Goal: Task Accomplishment & Management: Manage account settings

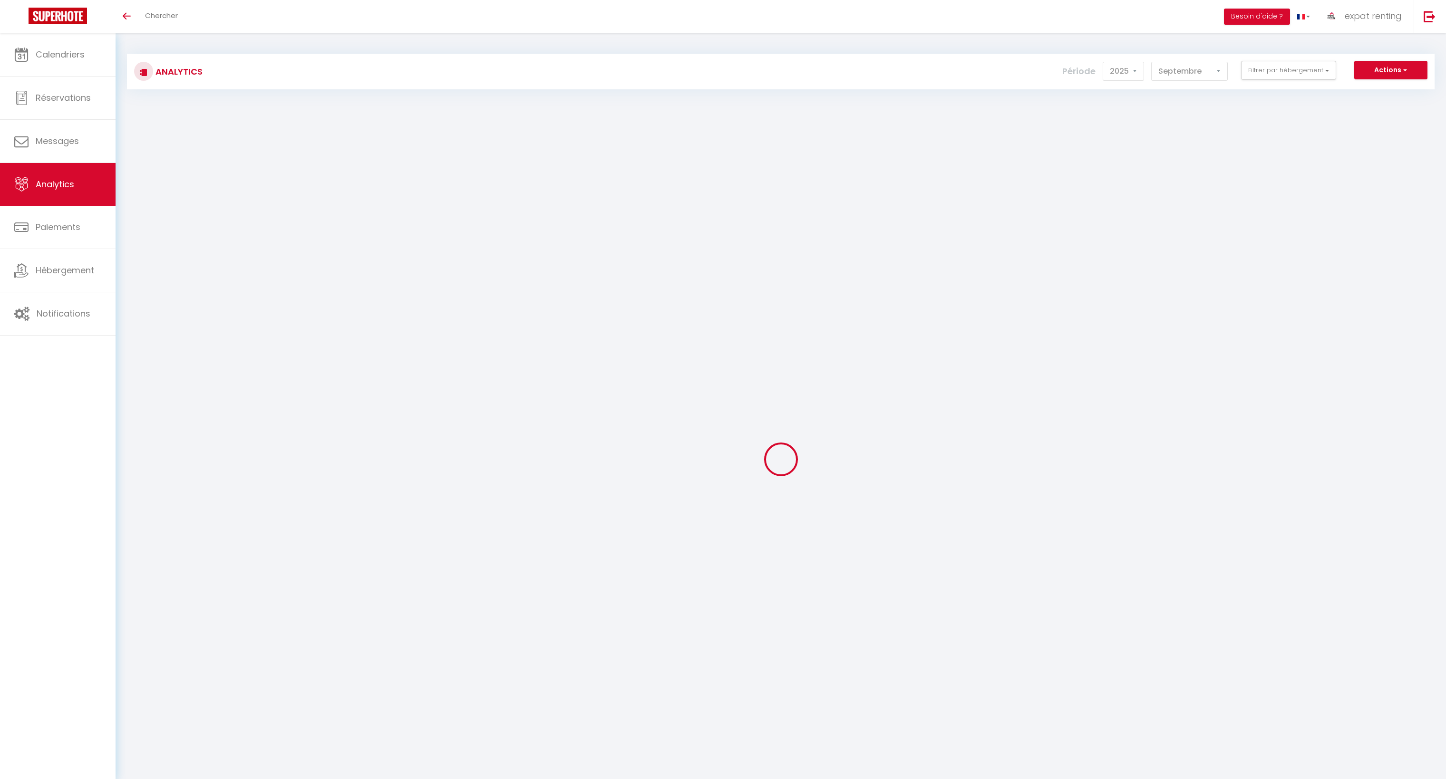
select select "2025"
select select "9"
click at [57, 53] on span "Calendriers" at bounding box center [60, 55] width 49 height 12
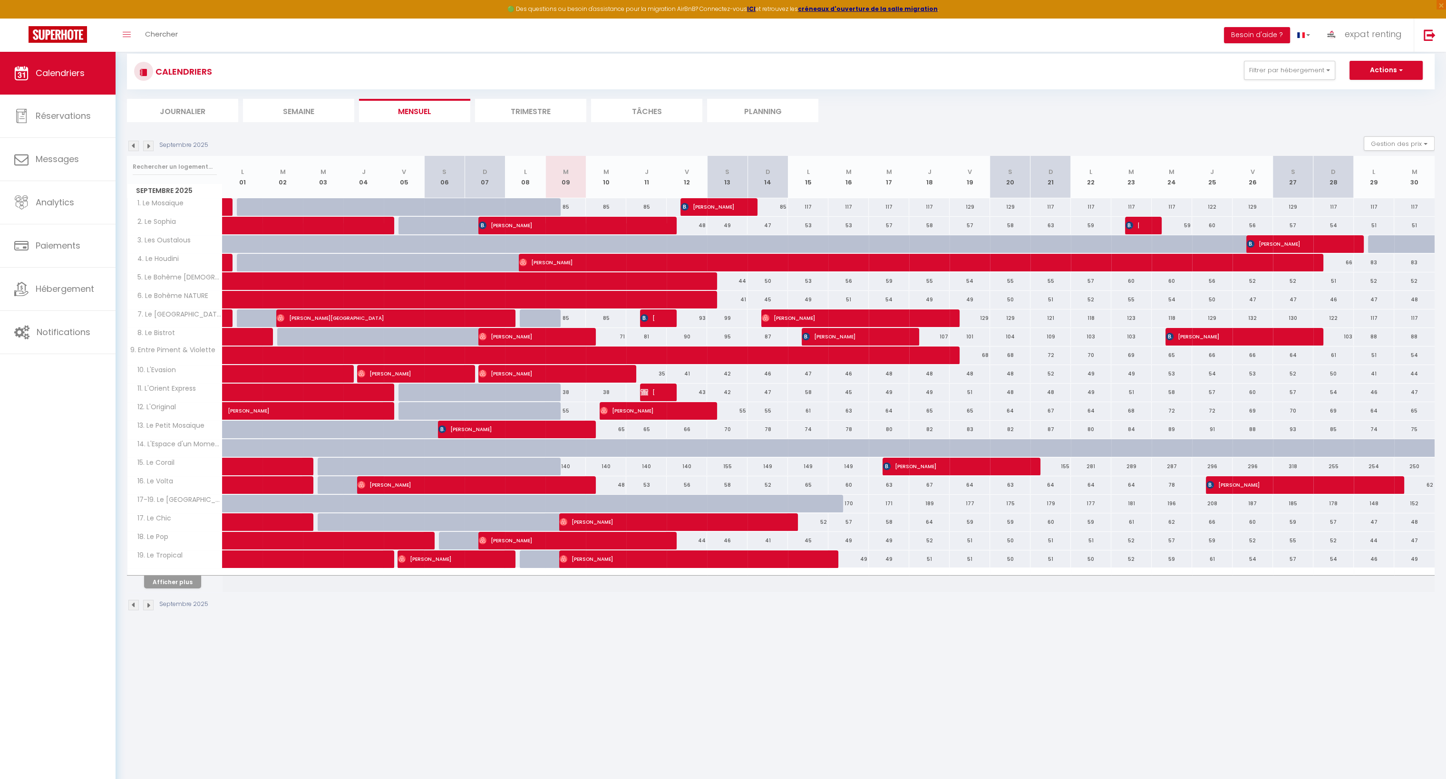
scroll to position [51, 0]
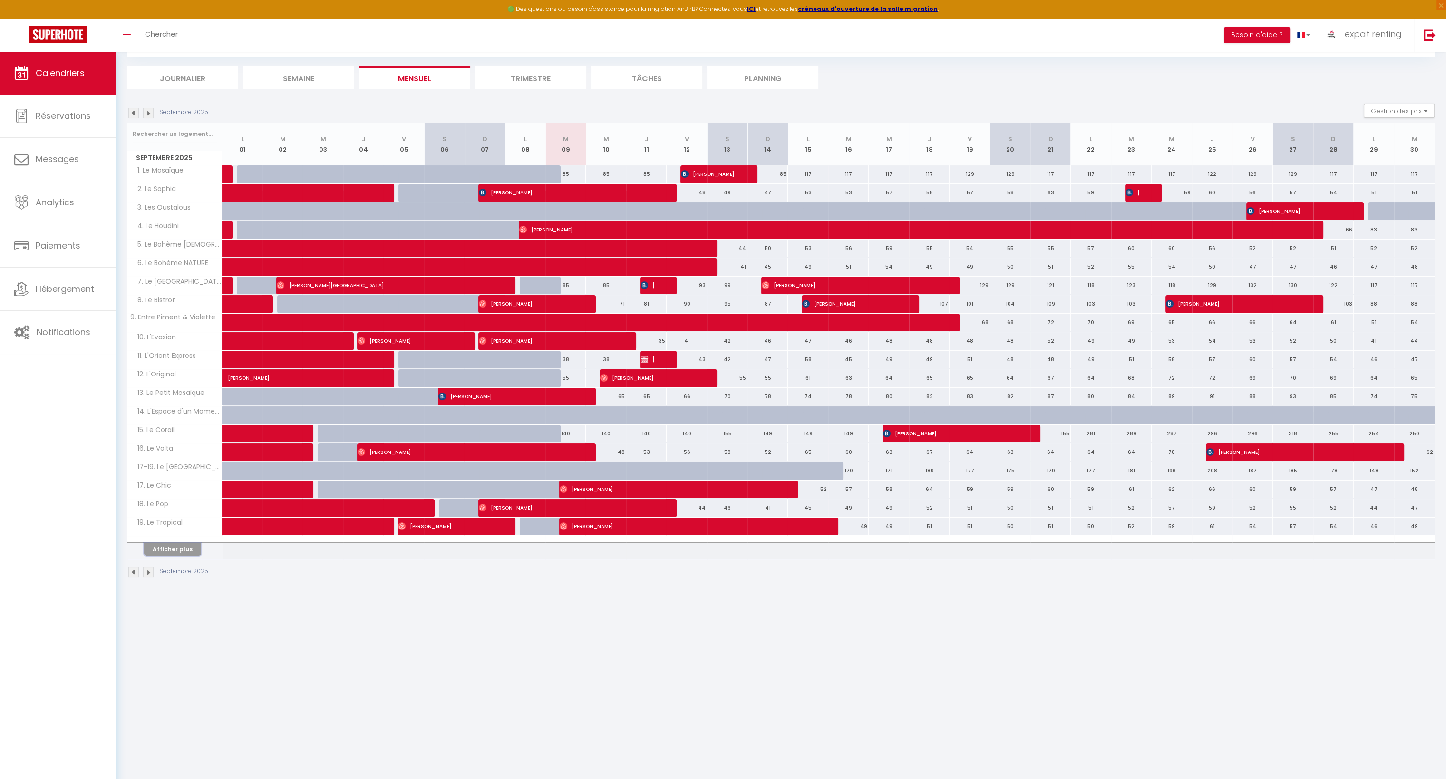
click at [178, 552] on button "Afficher plus" at bounding box center [172, 549] width 57 height 13
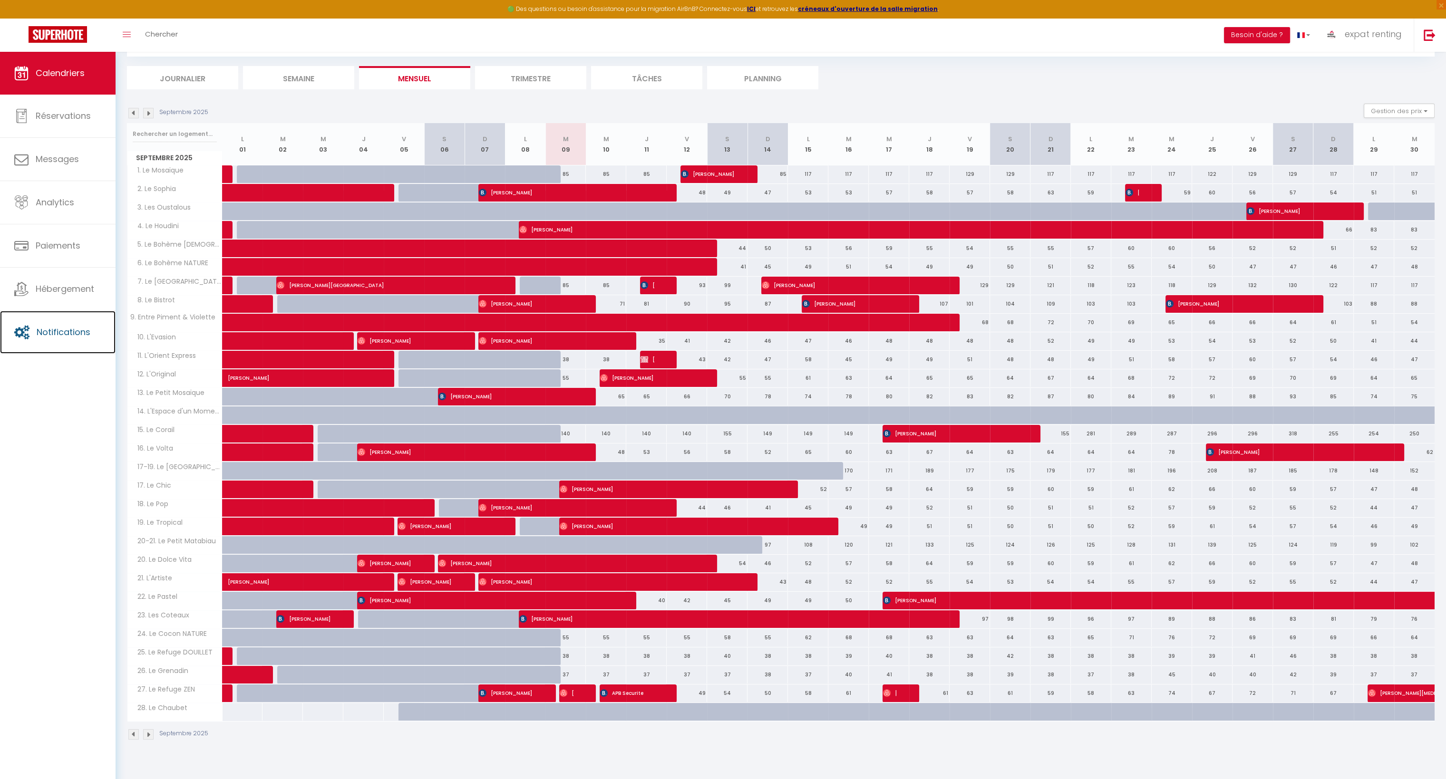
click at [59, 334] on span "Notifications" at bounding box center [64, 332] width 54 height 12
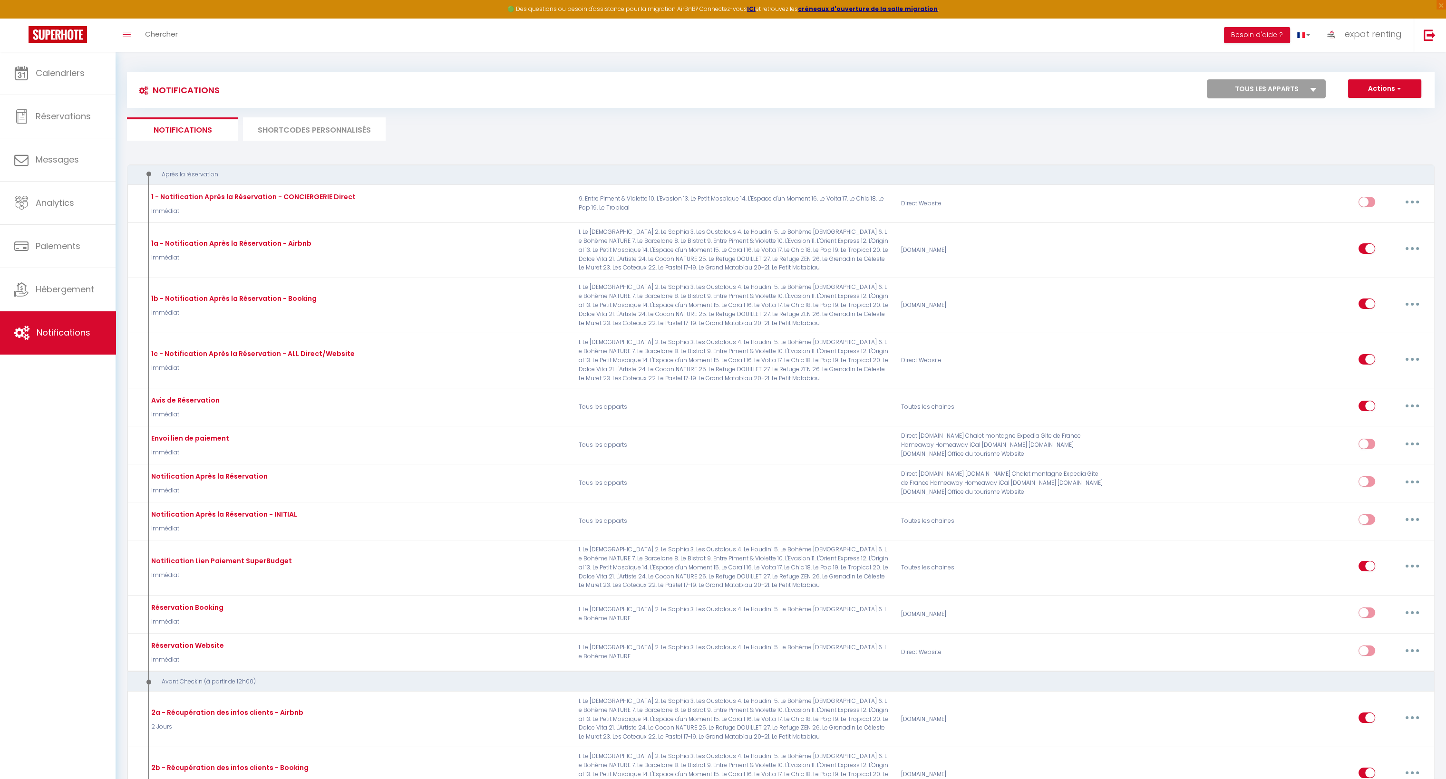
click at [1414, 252] on button "button" at bounding box center [1412, 248] width 27 height 15
click at [1377, 270] on link "Editer" at bounding box center [1387, 270] width 70 height 16
type input "1a - Notification Après la Réservation - Airbnb"
select select "Immédiat"
select select "if_booking_is_paid"
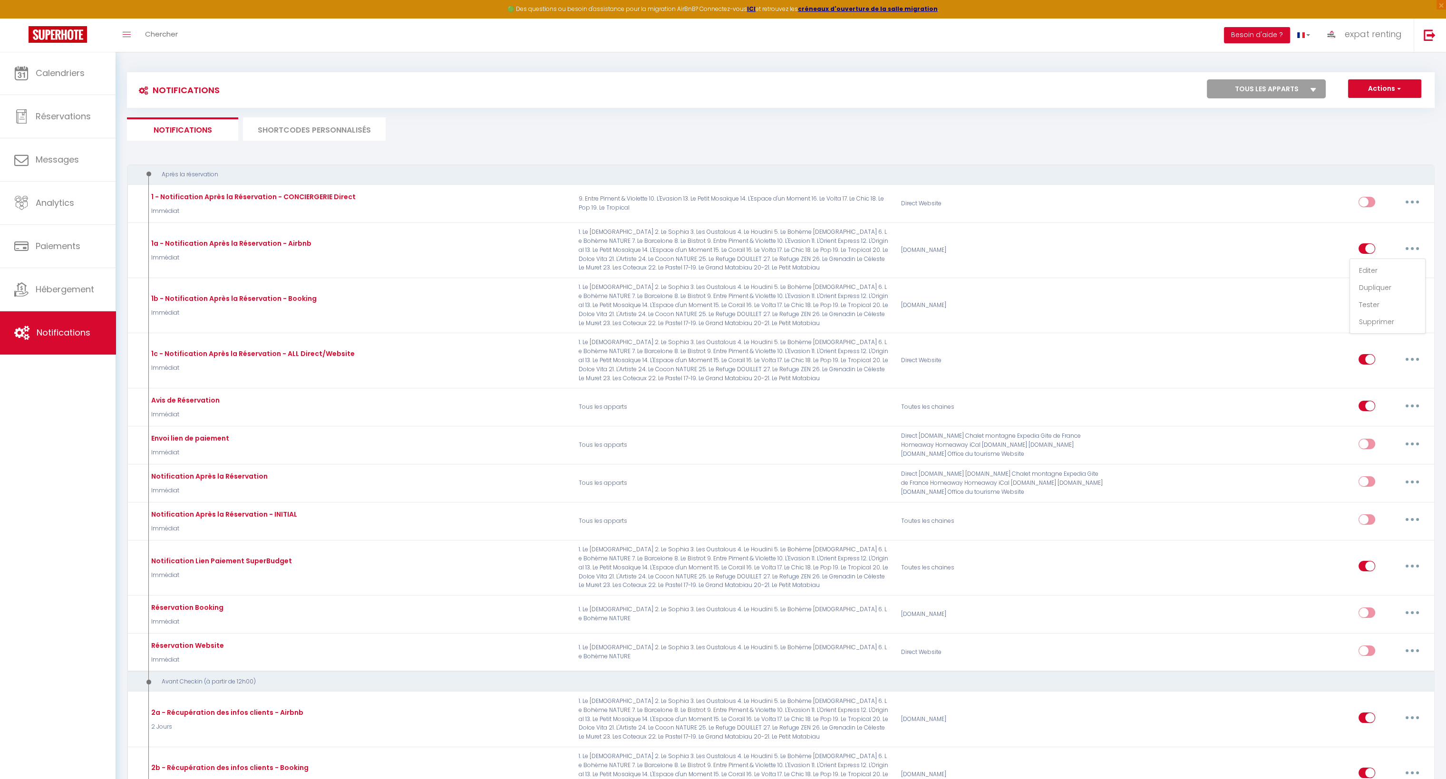
checkbox input "true"
checkbox input "false"
radio input "true"
type input "Confirmation de réservation - [RENTAL:NAME]"
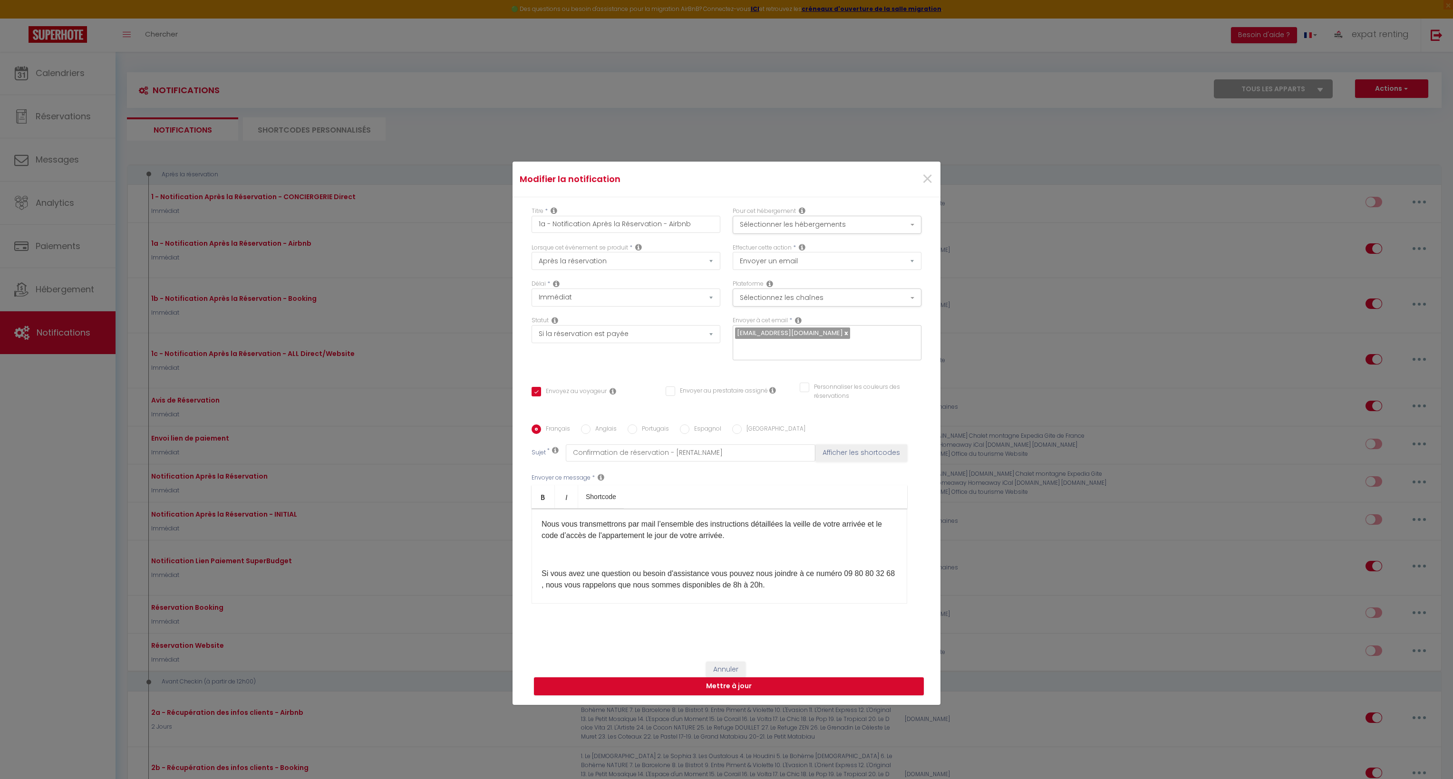
scroll to position [95, 0]
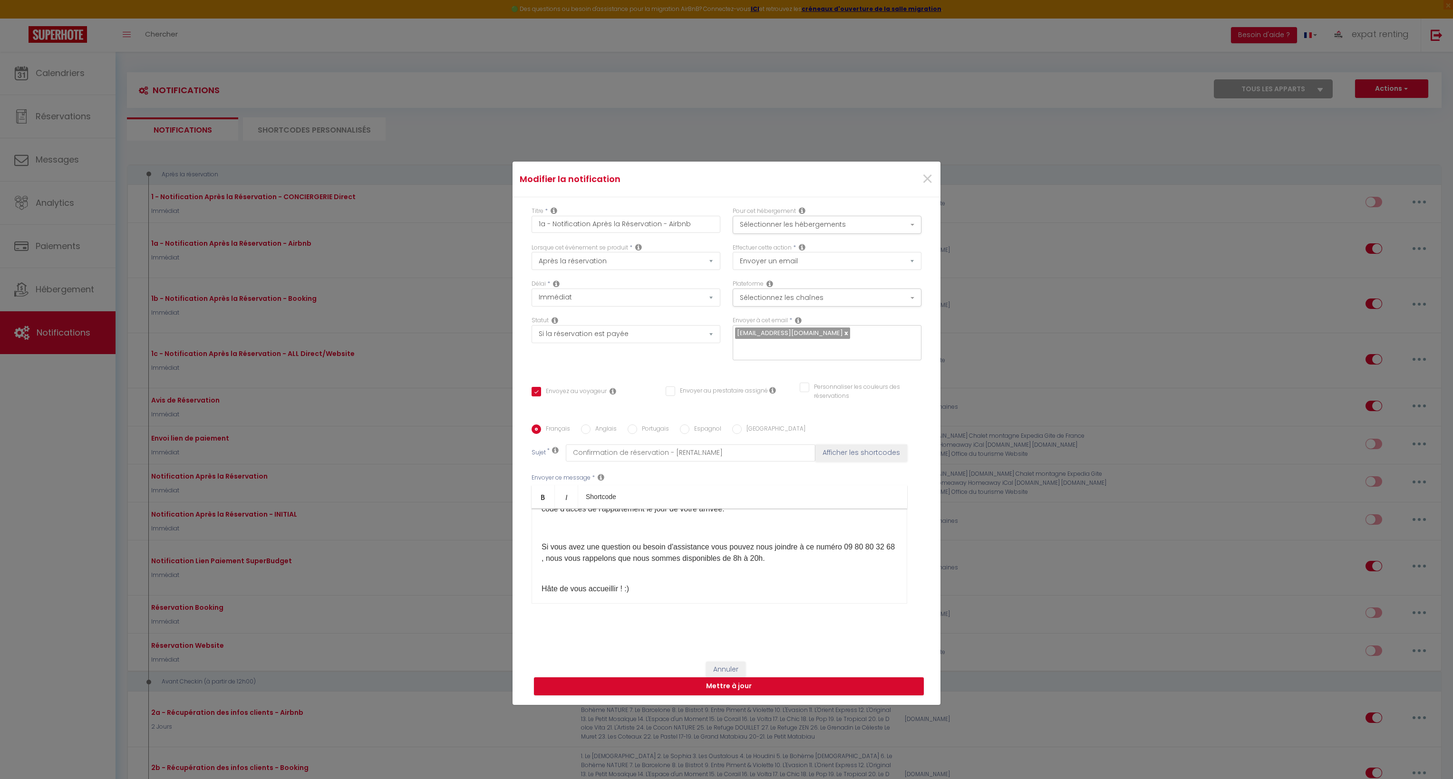
click at [629, 549] on p "Si vous avez une question ou besoin d'assistance vous pouvez nous joindre à ce …" at bounding box center [720, 559] width 356 height 34
click at [713, 545] on p "Si vous avez une question ou besoin d'assistance vous pouvez nous joindre à ce …" at bounding box center [720, 559] width 356 height 34
drag, startPoint x: 837, startPoint y: 538, endPoint x: 840, endPoint y: 549, distance: 11.4
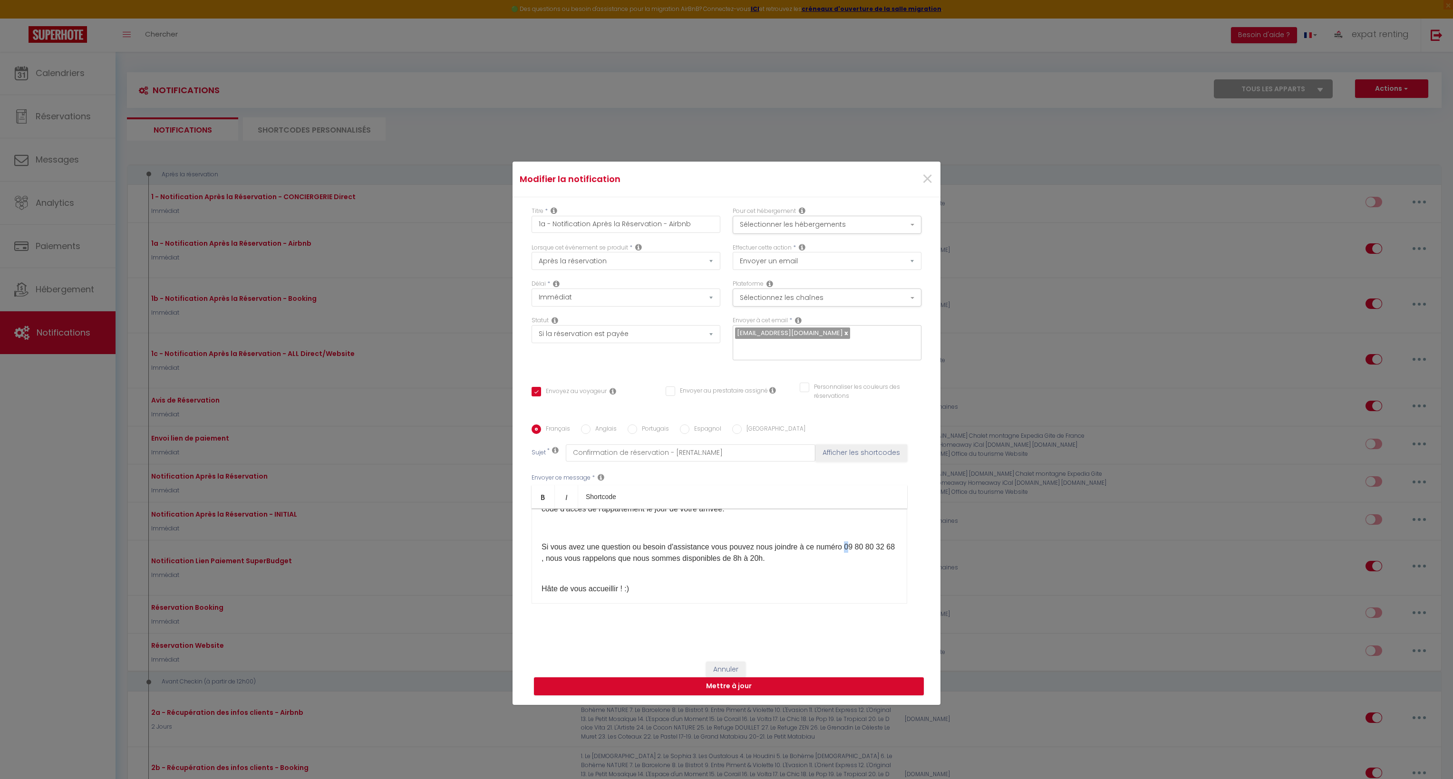
click at [840, 549] on p "Si vous avez une question ou besoin d'assistance vous pouvez nous joindre à ce …" at bounding box center [720, 559] width 356 height 34
click at [740, 558] on p "Si vous avez une question ou besoin d'assistance vous pouvez nous joindre à ce …" at bounding box center [720, 559] width 356 height 34
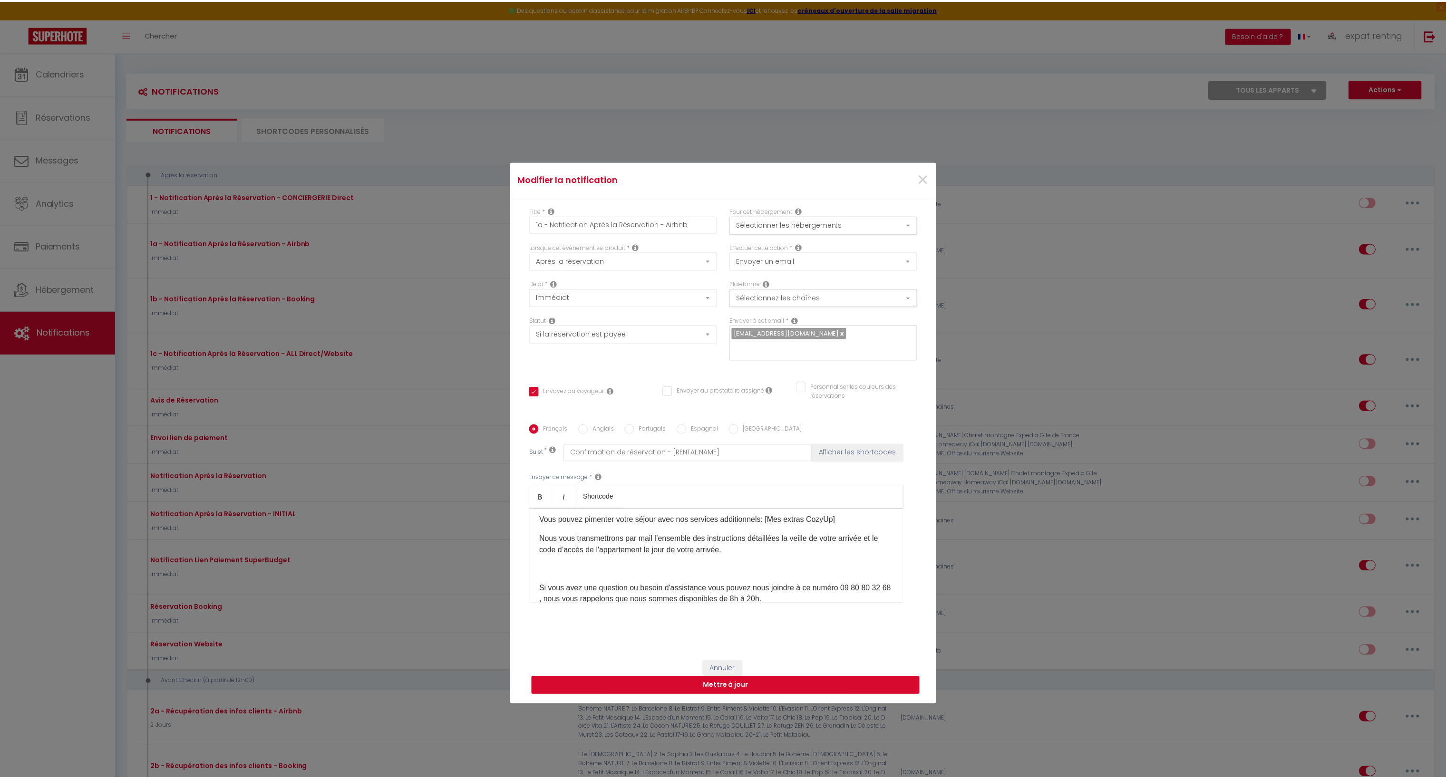
scroll to position [0, 0]
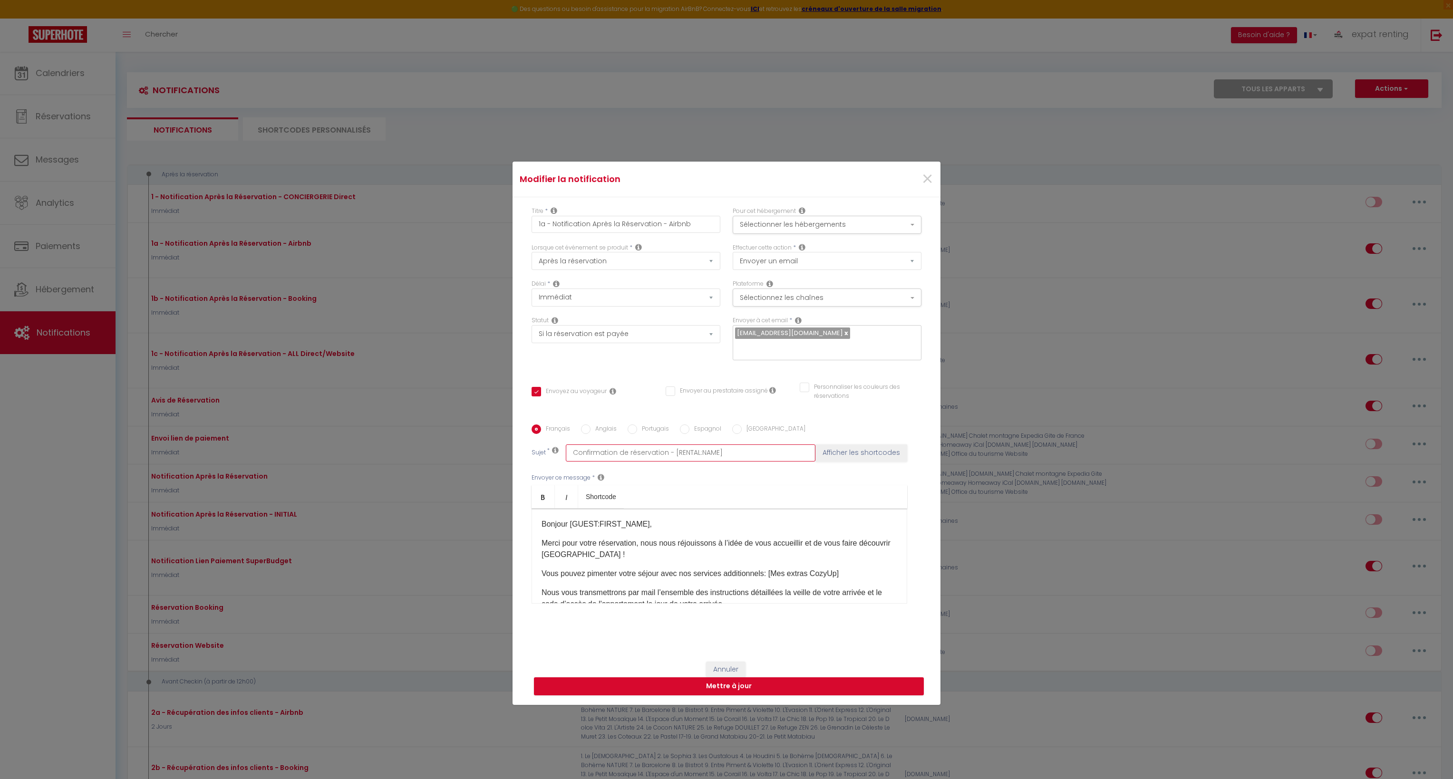
drag, startPoint x: 667, startPoint y: 446, endPoint x: 705, endPoint y: 446, distance: 38.0
click at [705, 446] on input "Confirmation de réservation - [RENTAL:NAME]" at bounding box center [691, 453] width 250 height 17
drag, startPoint x: 724, startPoint y: 441, endPoint x: 668, endPoint y: 444, distance: 56.7
click at [668, 445] on input "Confirmation de réservation - [RENTAL:NAME]" at bounding box center [691, 453] width 250 height 17
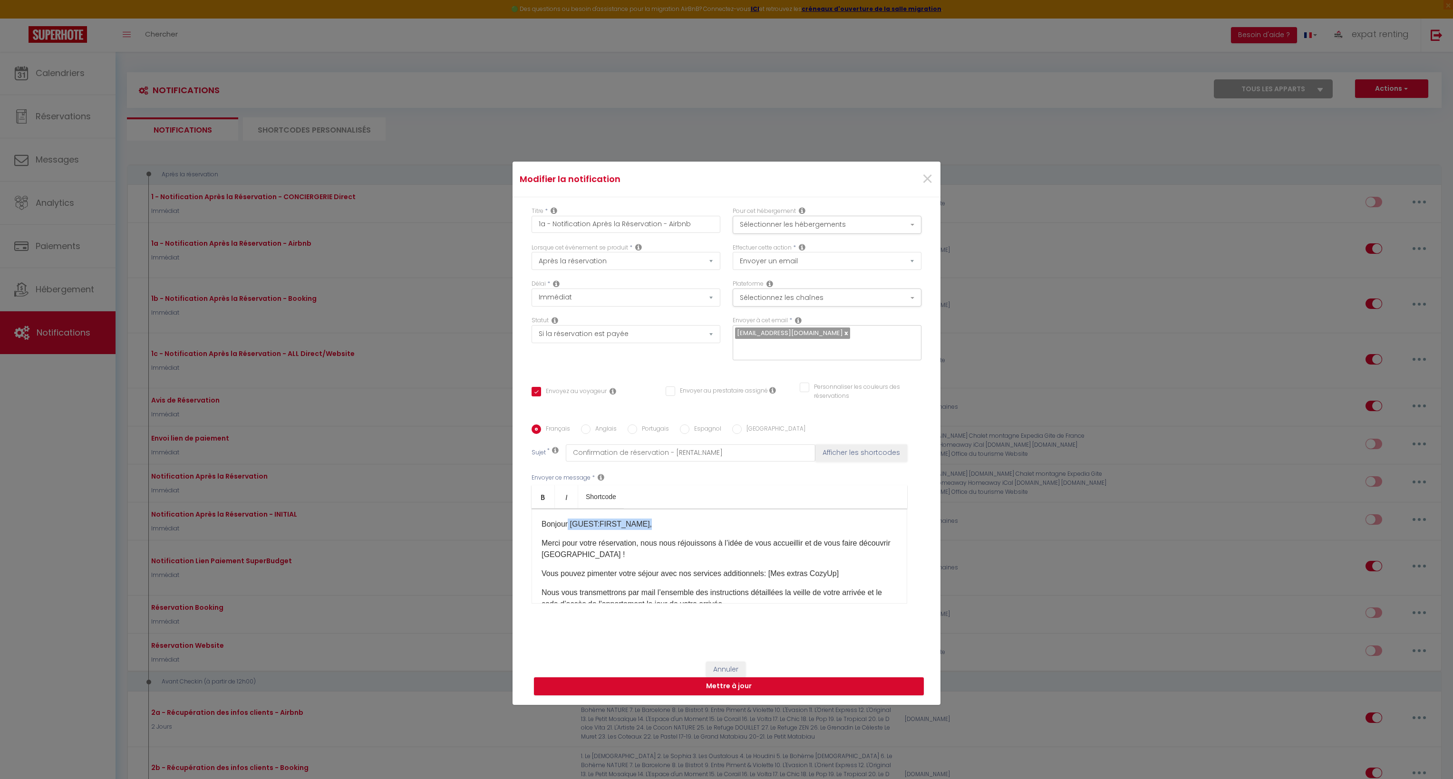
drag, startPoint x: 565, startPoint y: 520, endPoint x: 651, endPoint y: 520, distance: 86.1
click at [651, 520] on p "Bonjour [GUEST:FIRST_NAME]​," at bounding box center [720, 524] width 356 height 11
click at [694, 544] on p "Merci pour votre réservation, nous nous réjouissons à l’idée de vous accueillir…" at bounding box center [720, 549] width 356 height 23
click at [924, 184] on span "×" at bounding box center [928, 179] width 12 height 29
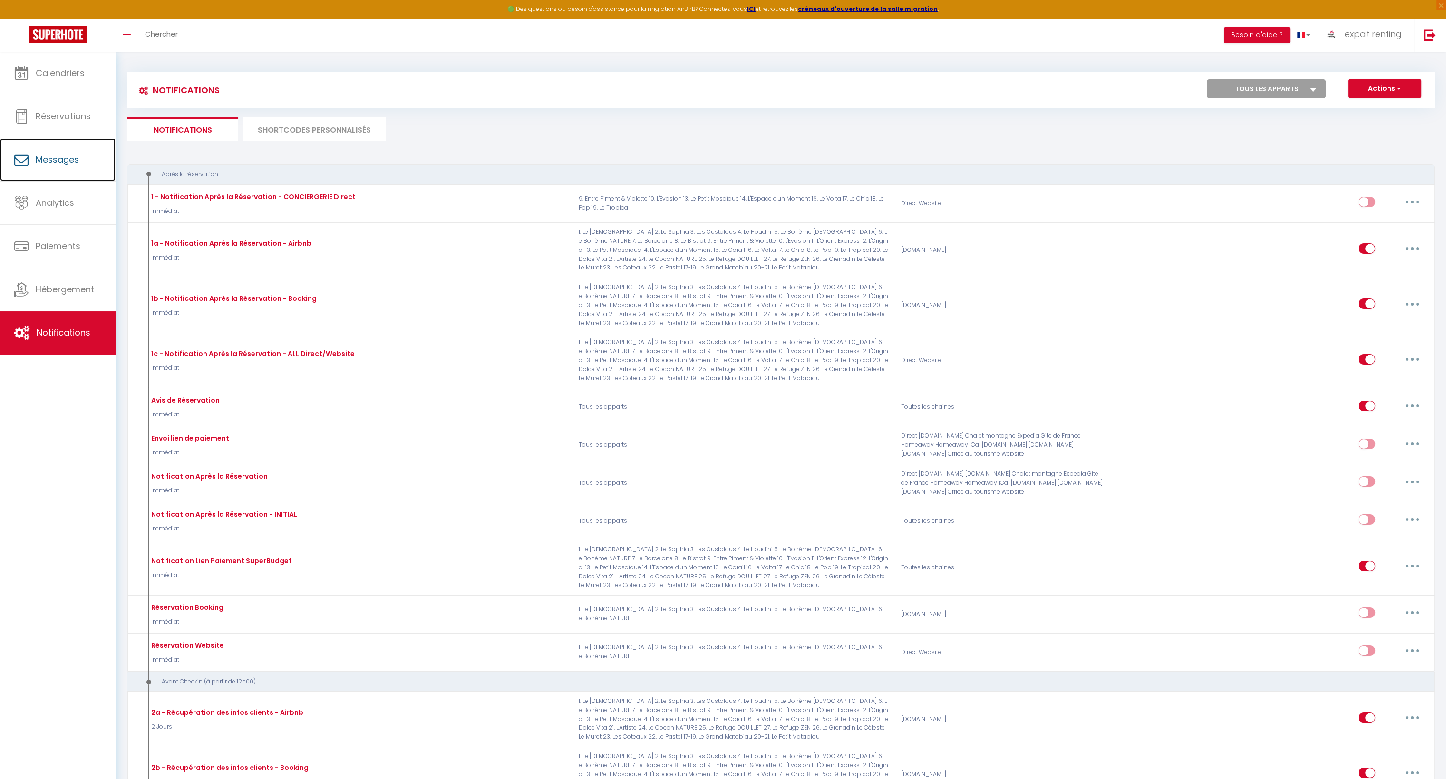
click at [58, 160] on span "Messages" at bounding box center [57, 160] width 43 height 12
select select "message"
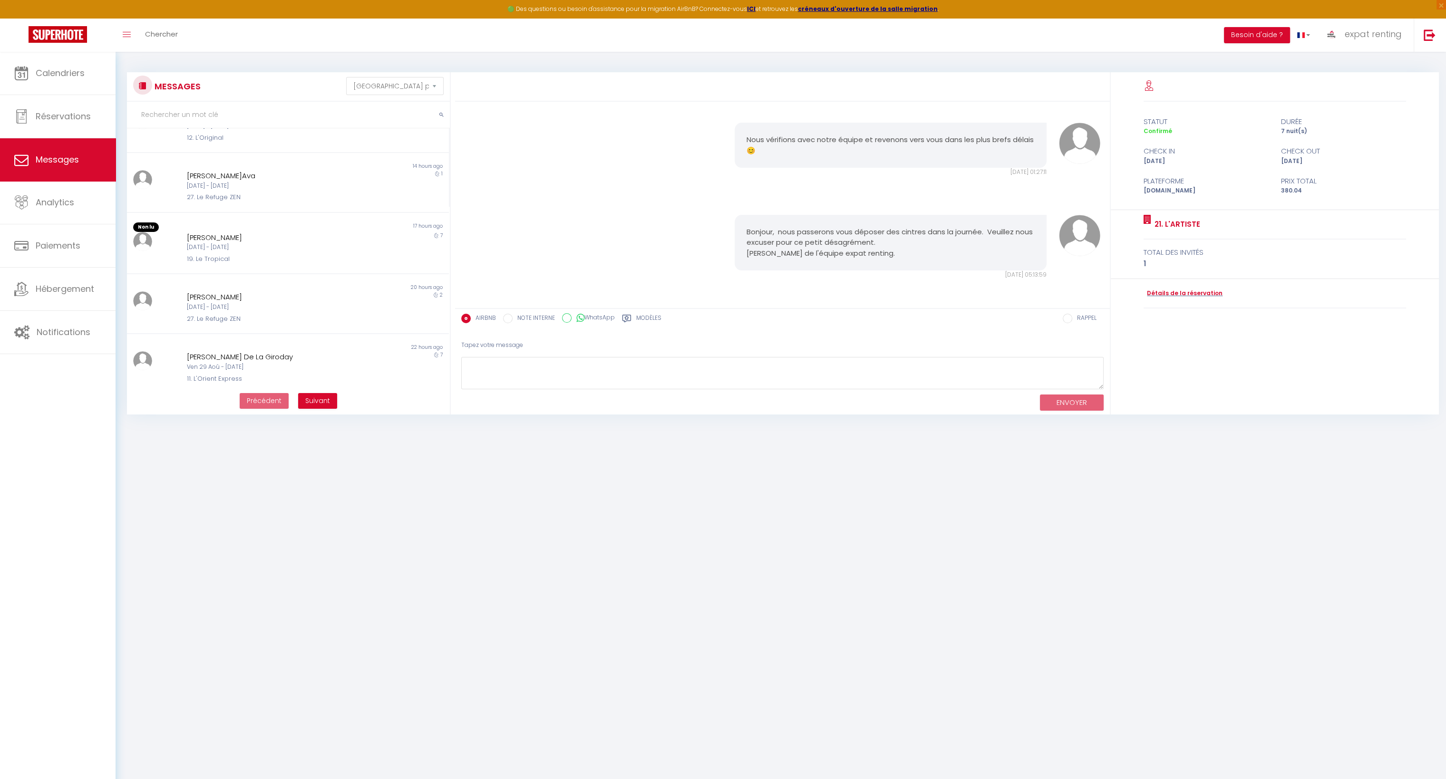
scroll to position [238, 0]
click at [281, 285] on div "[DATE] - [DATE]" at bounding box center [274, 286] width 175 height 9
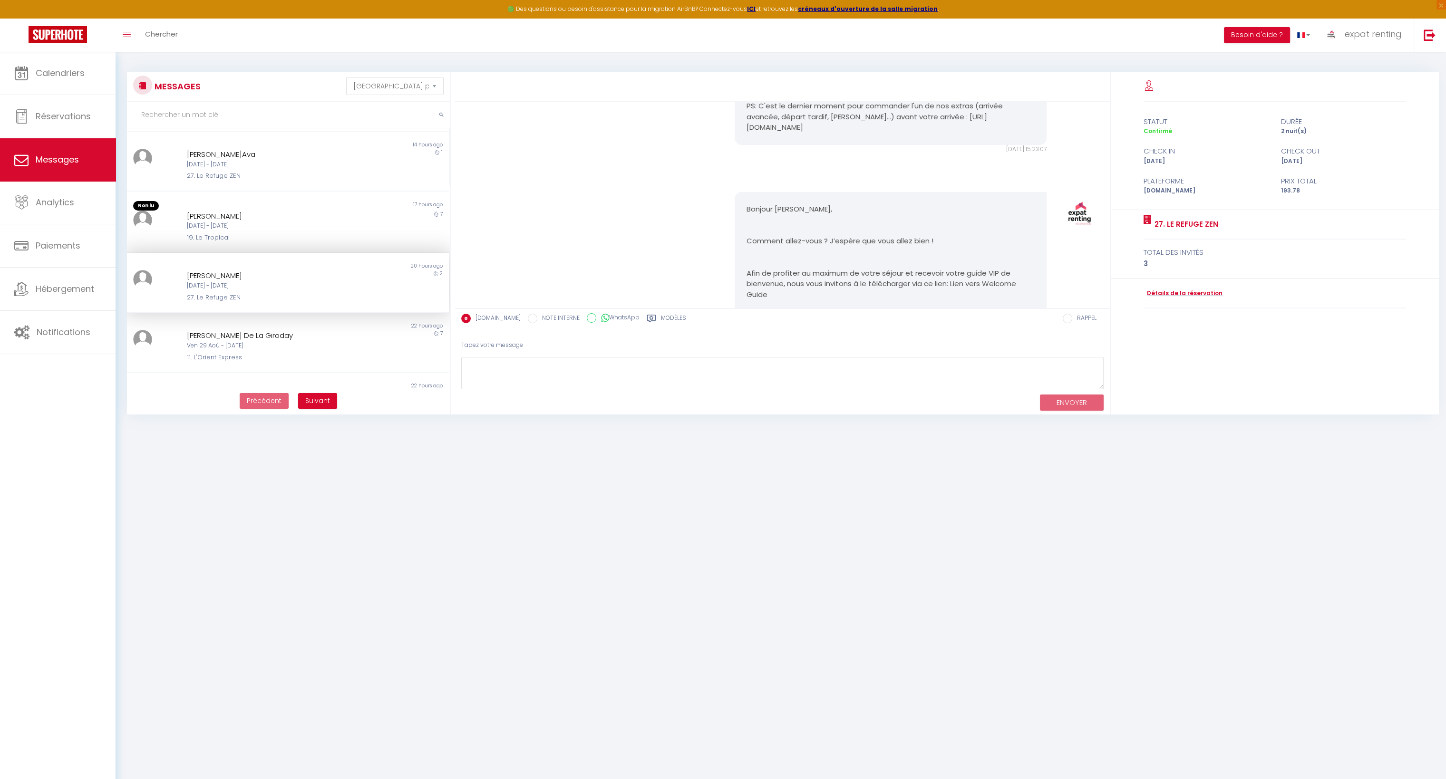
scroll to position [546, 0]
click at [78, 77] on span "Calendriers" at bounding box center [60, 73] width 49 height 12
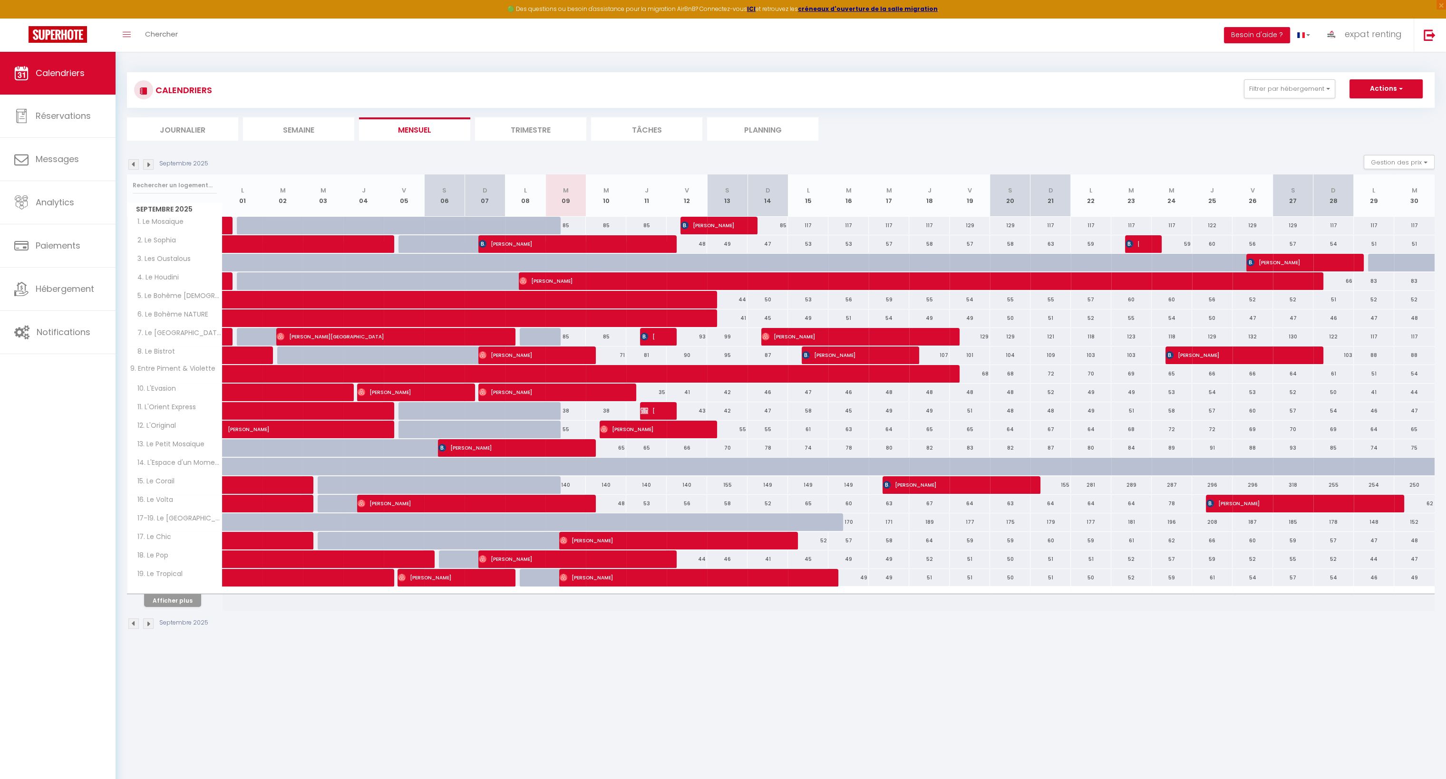
click at [341, 248] on div at bounding box center [323, 244] width 40 height 18
type input "40"
type input "Mer 03 Septembre 2025"
type input "Jeu 04 Septembre 2025"
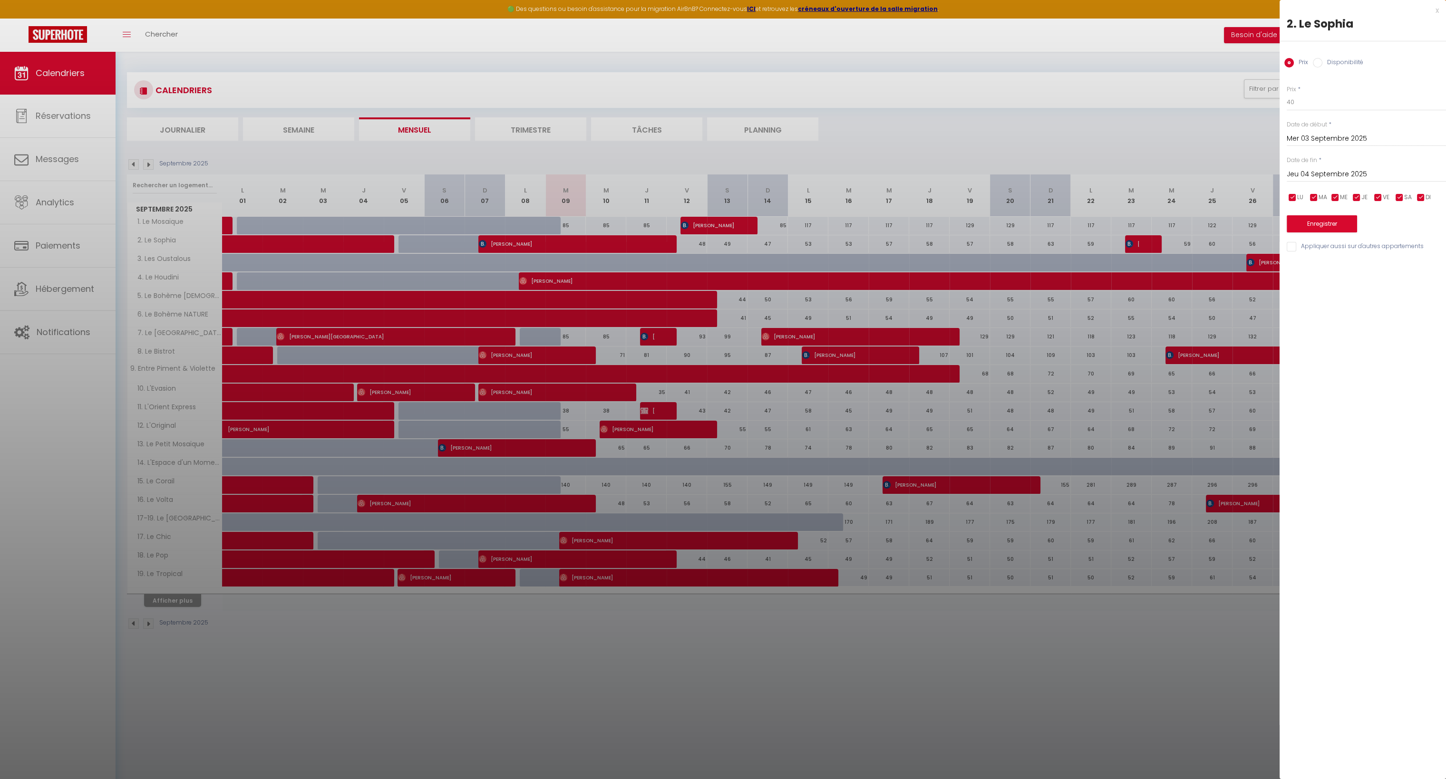
click at [328, 237] on div at bounding box center [723, 389] width 1446 height 779
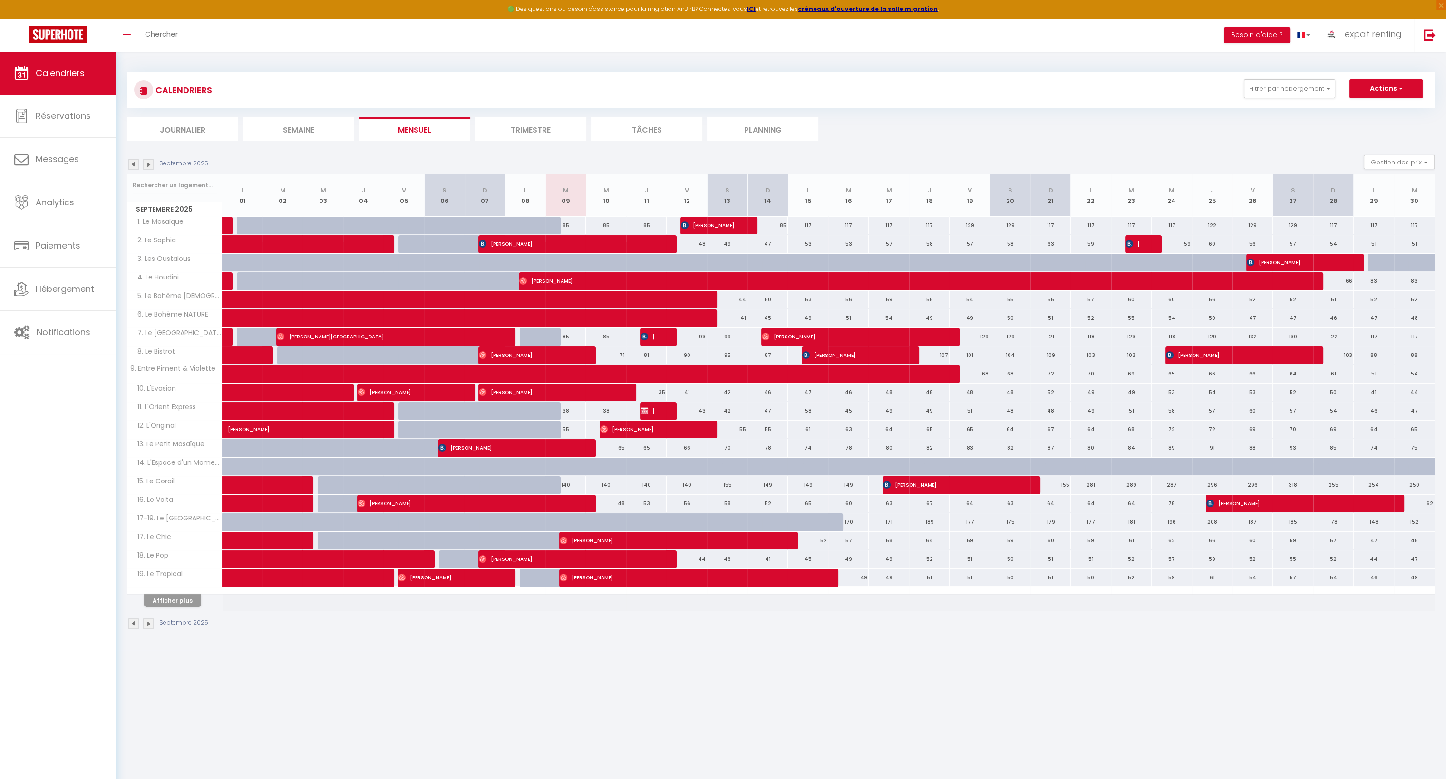
click at [331, 242] on div at bounding box center [323, 244] width 40 height 18
type input "40"
type input "Mer 03 Septembre 2025"
type input "Jeu 04 Septembre 2025"
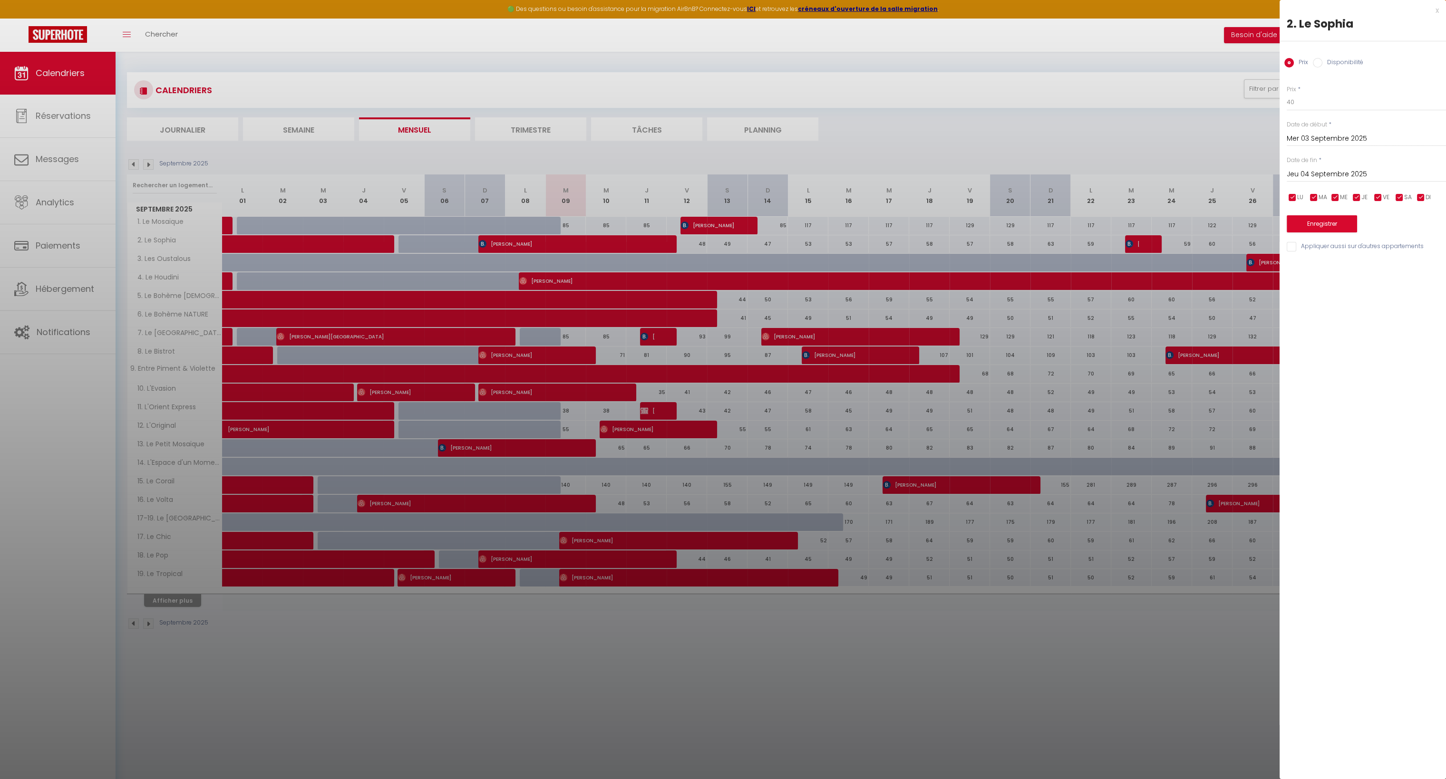
drag, startPoint x: 329, startPoint y: 244, endPoint x: 321, endPoint y: 248, distance: 8.5
click at [329, 244] on div at bounding box center [723, 389] width 1446 height 779
select select
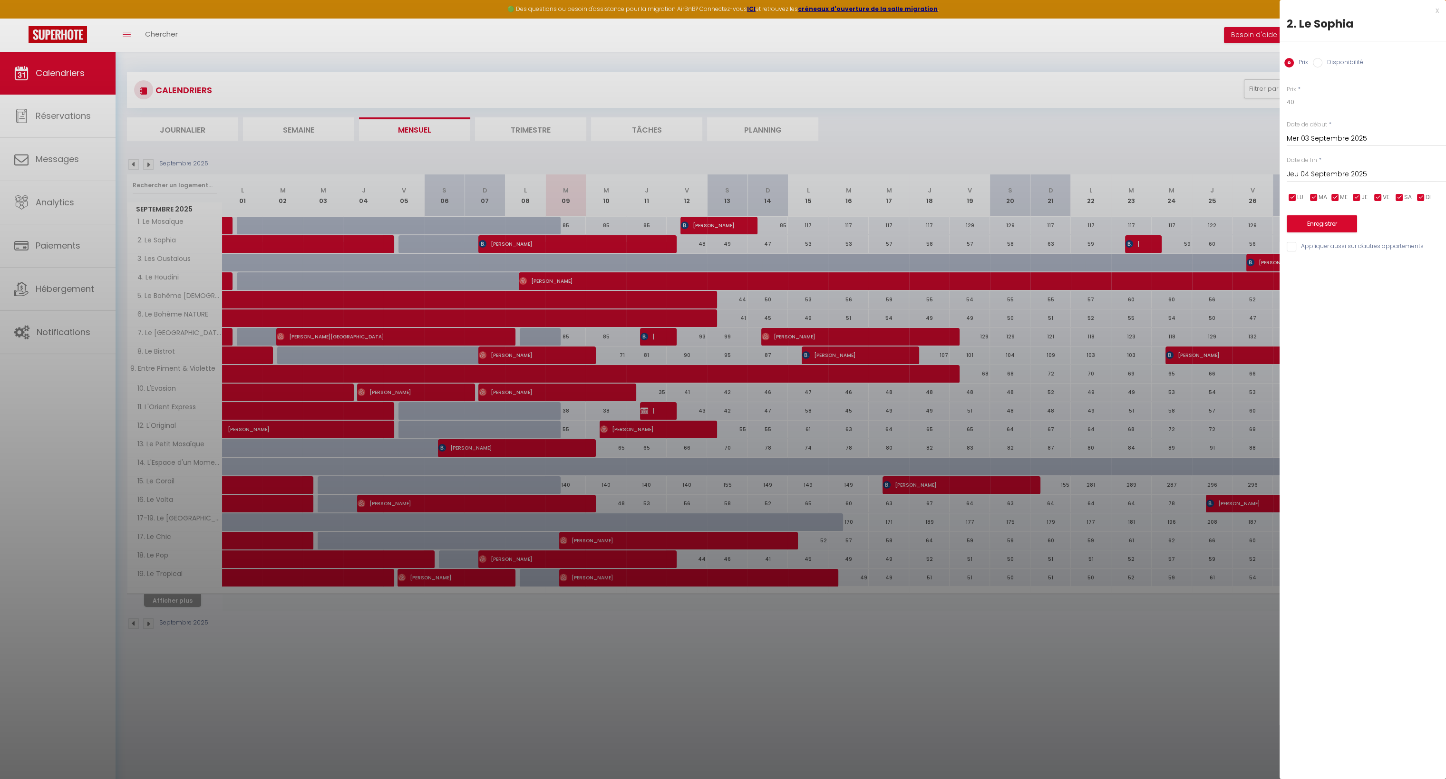
select select
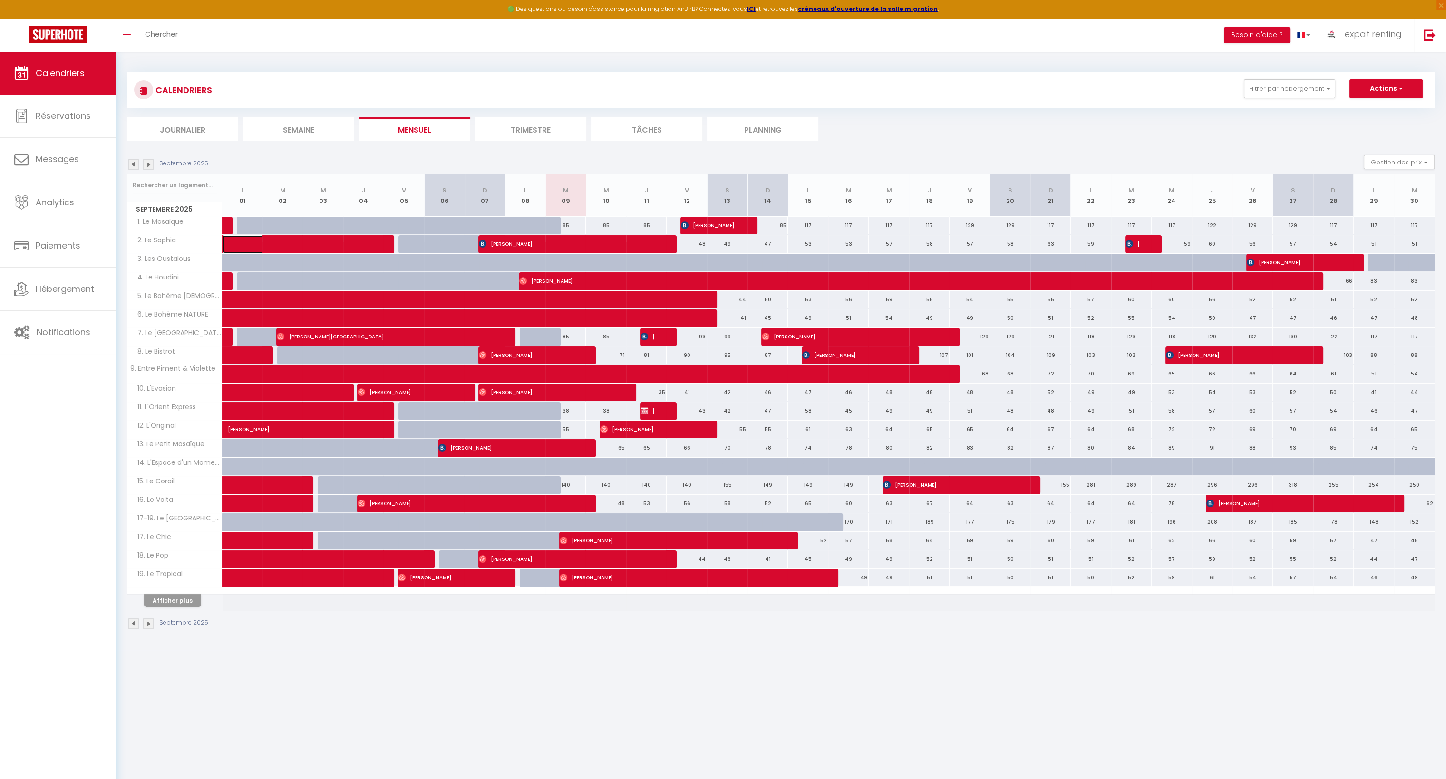
click at [321, 248] on span at bounding box center [280, 244] width 87 height 18
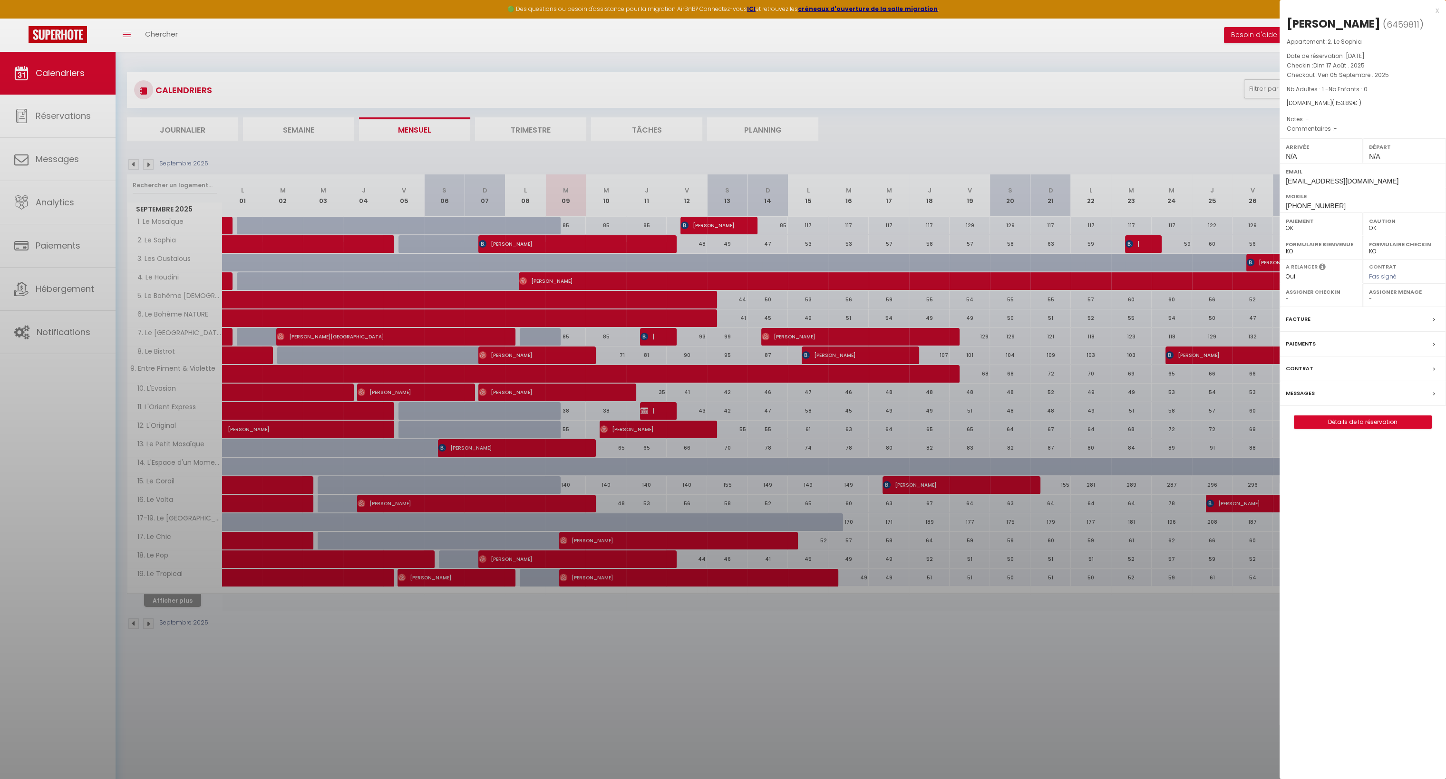
click at [321, 248] on div at bounding box center [723, 389] width 1446 height 779
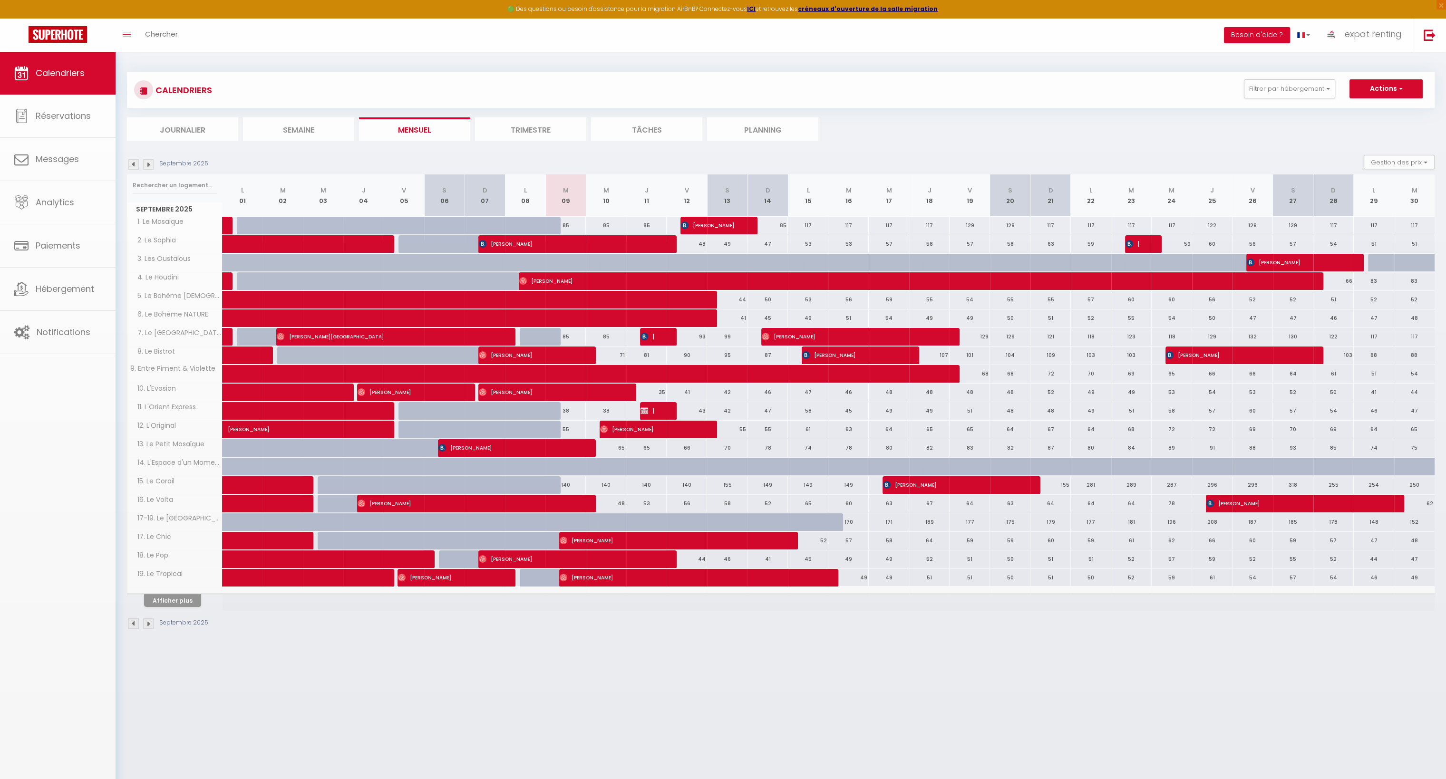
click at [321, 248] on div at bounding box center [723, 389] width 1446 height 779
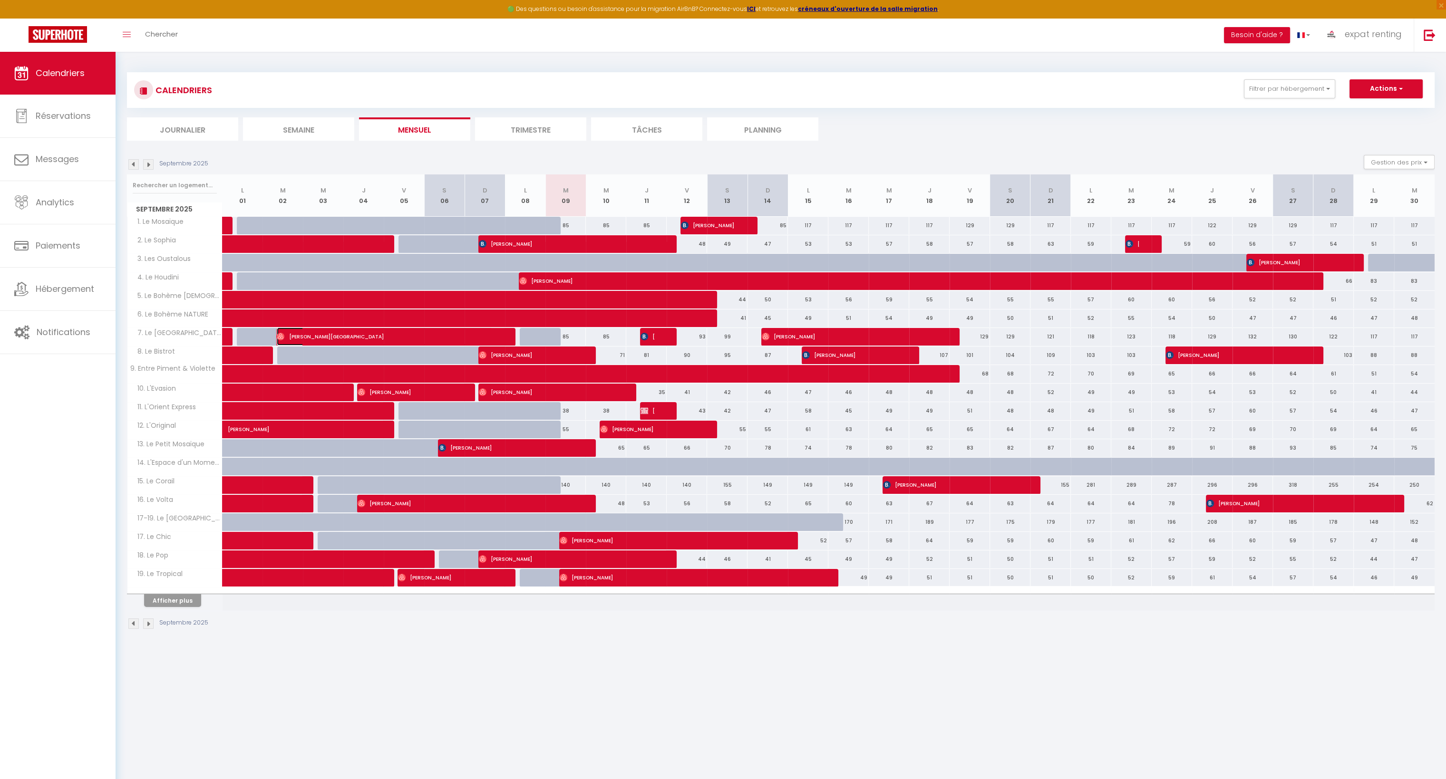
click at [310, 337] on span "[PERSON_NAME][GEOGRAPHIC_DATA]" at bounding box center [384, 337] width 215 height 18
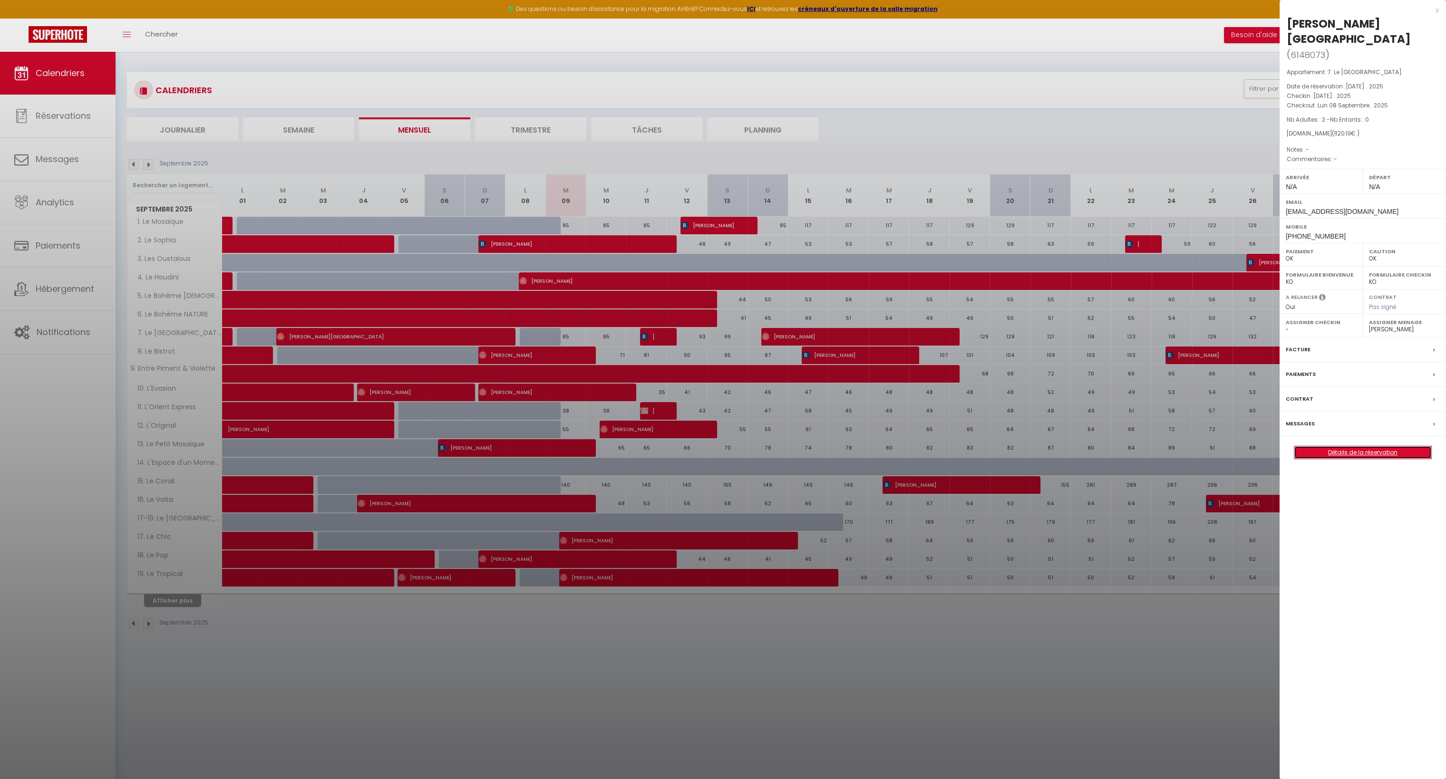
click at [1383, 447] on link "Détails de la réservation" at bounding box center [1362, 453] width 137 height 12
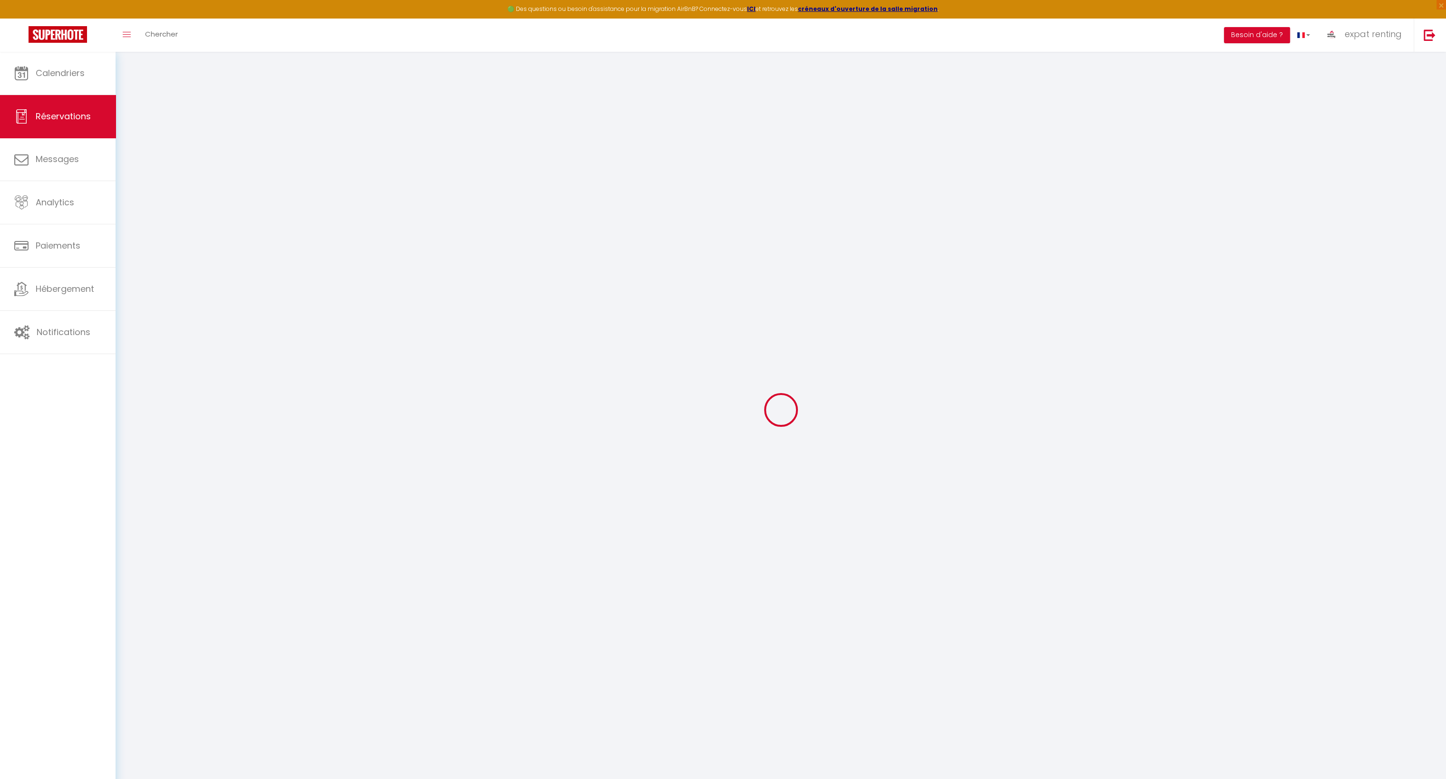
type input "[PERSON_NAME]"
type input "[GEOGRAPHIC_DATA]"
type input "[EMAIL_ADDRESS][DOMAIN_NAME]"
type input "[PHONE_NUMBER]"
select select
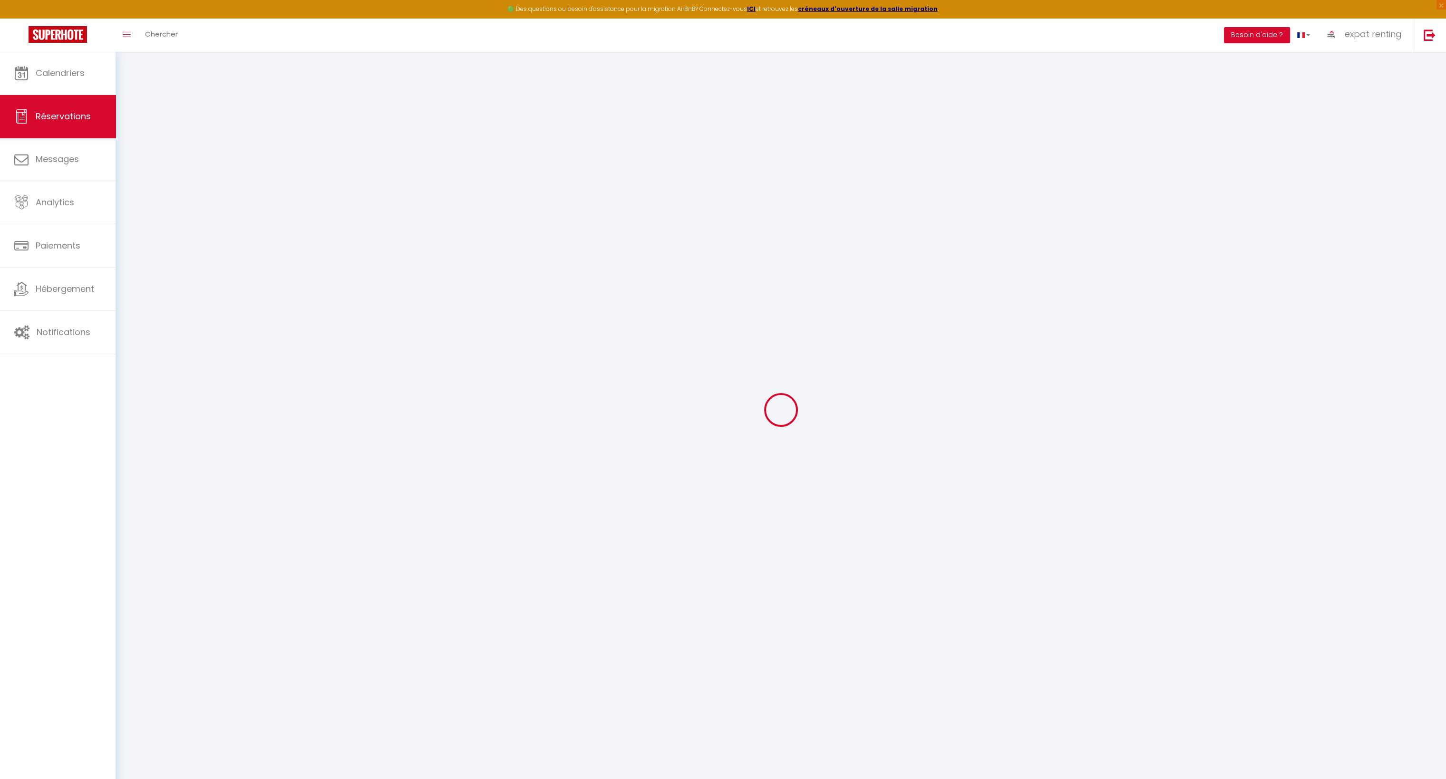
type input "189.36"
select select "12173"
select select "1"
select select
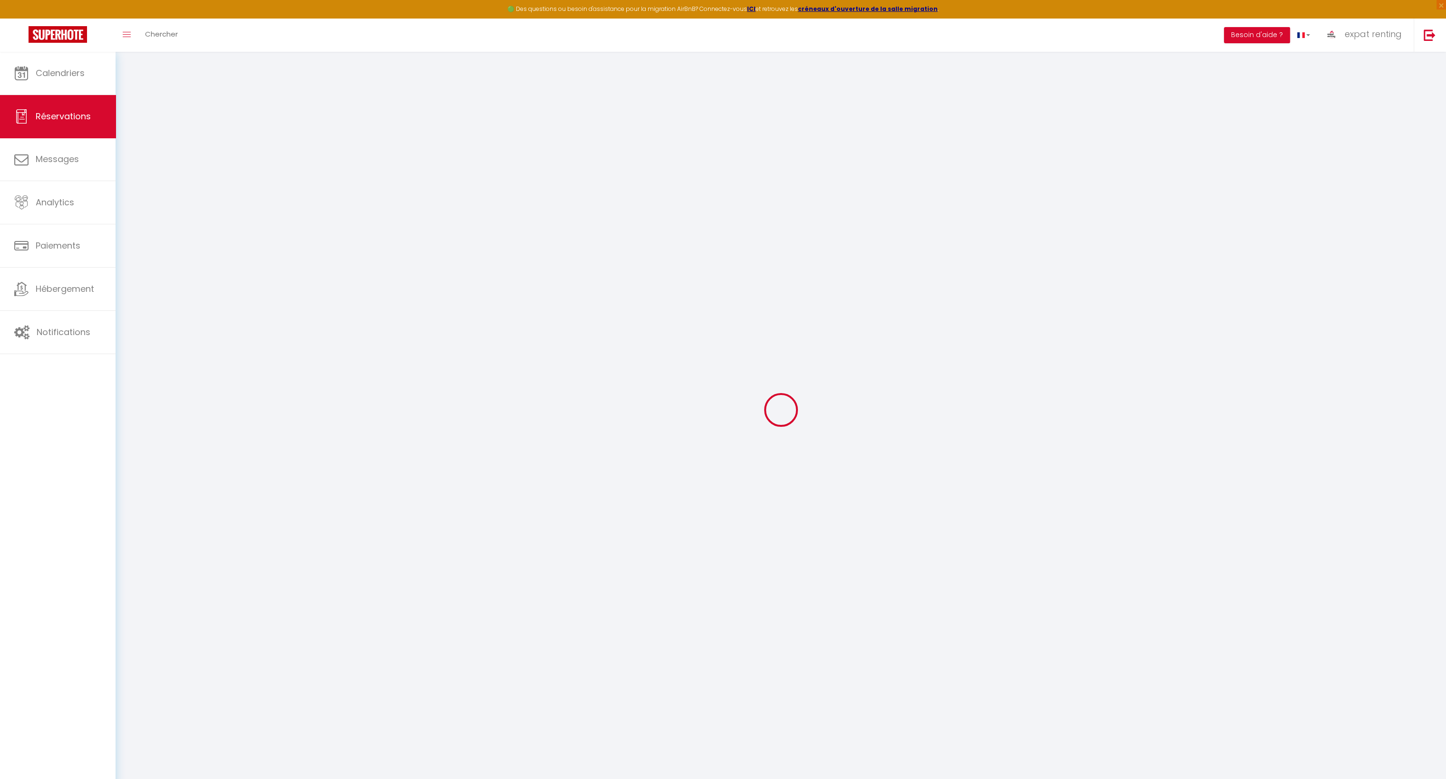
type input "2"
select select "12"
select select
type input "947"
checkbox input "false"
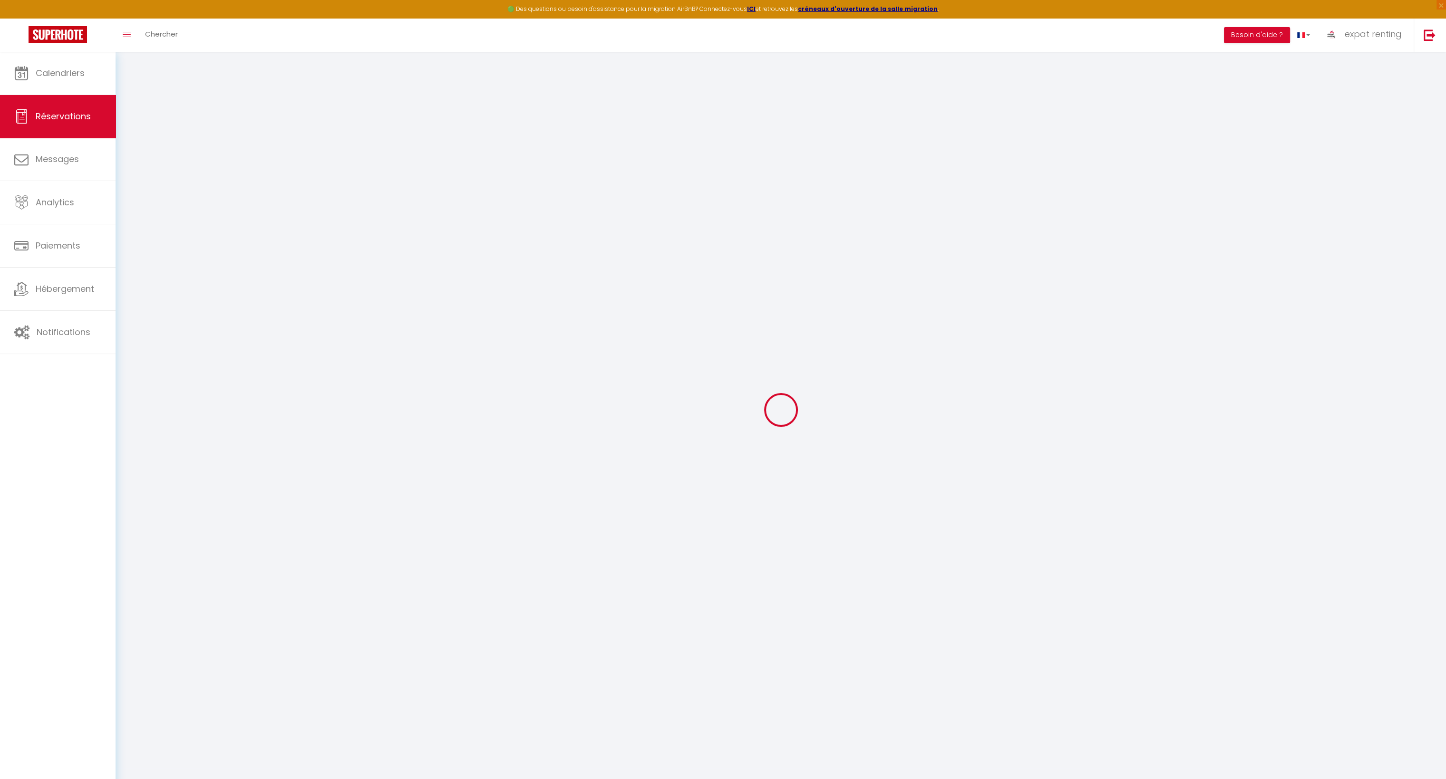
type input "0"
select select "1"
type input "105"
type input "0"
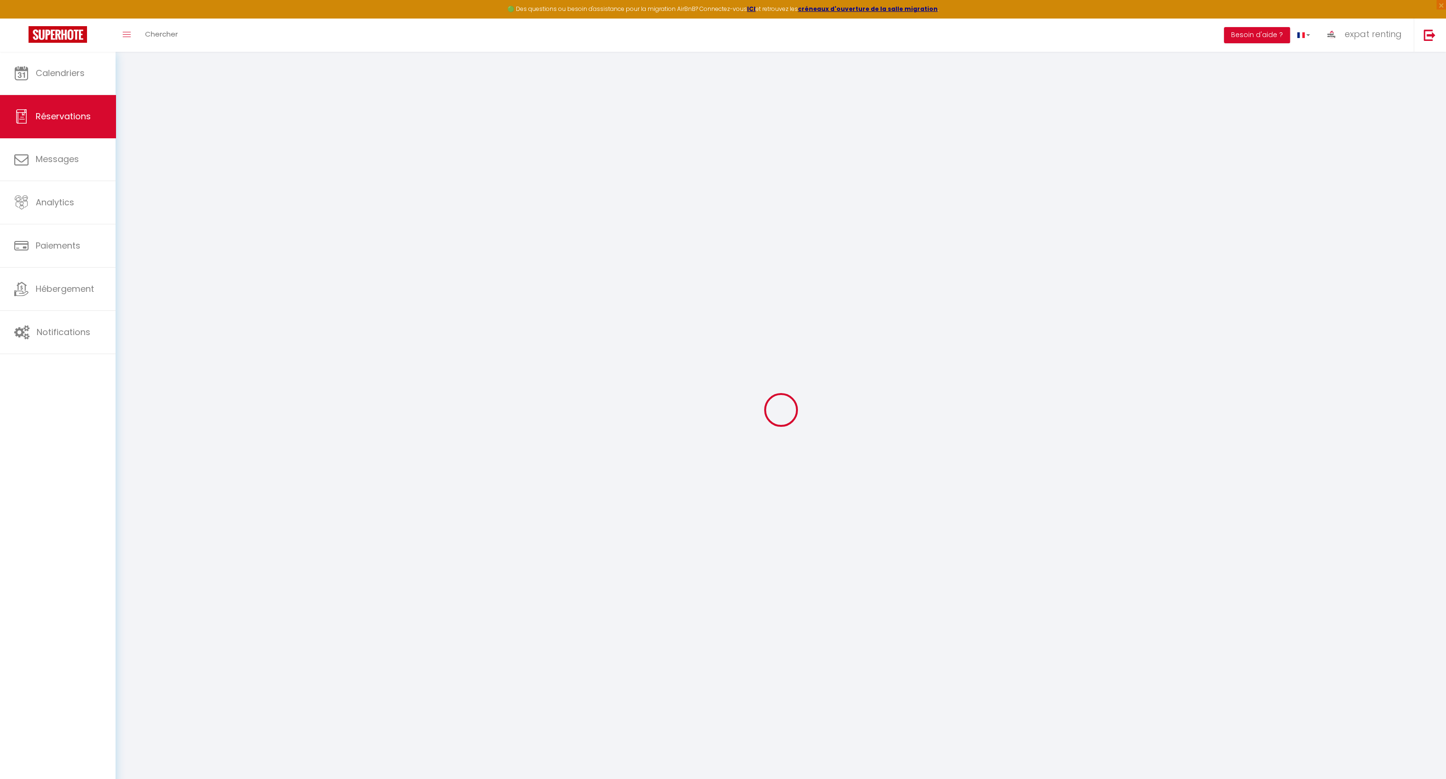
select index
select select
select select "15"
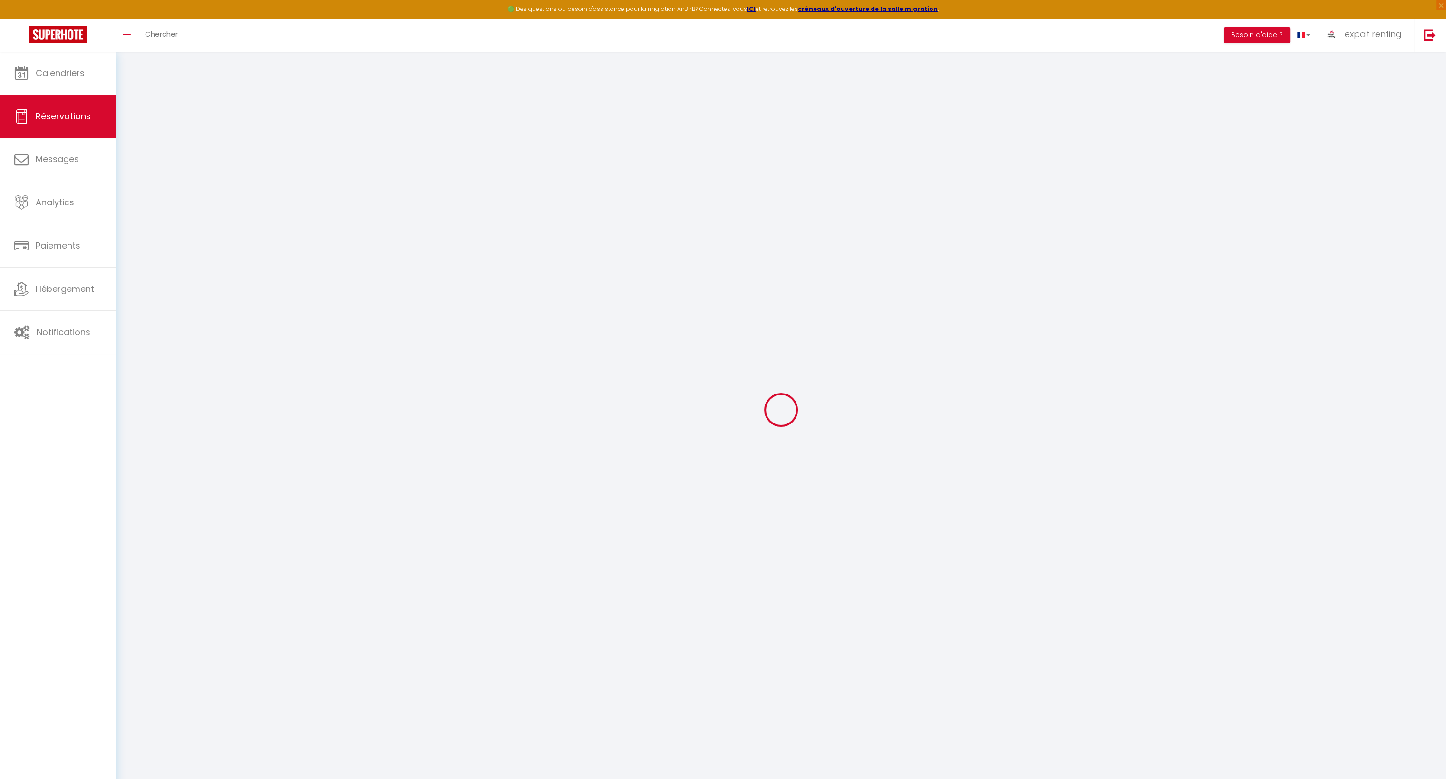
checkbox input "false"
select index
select select
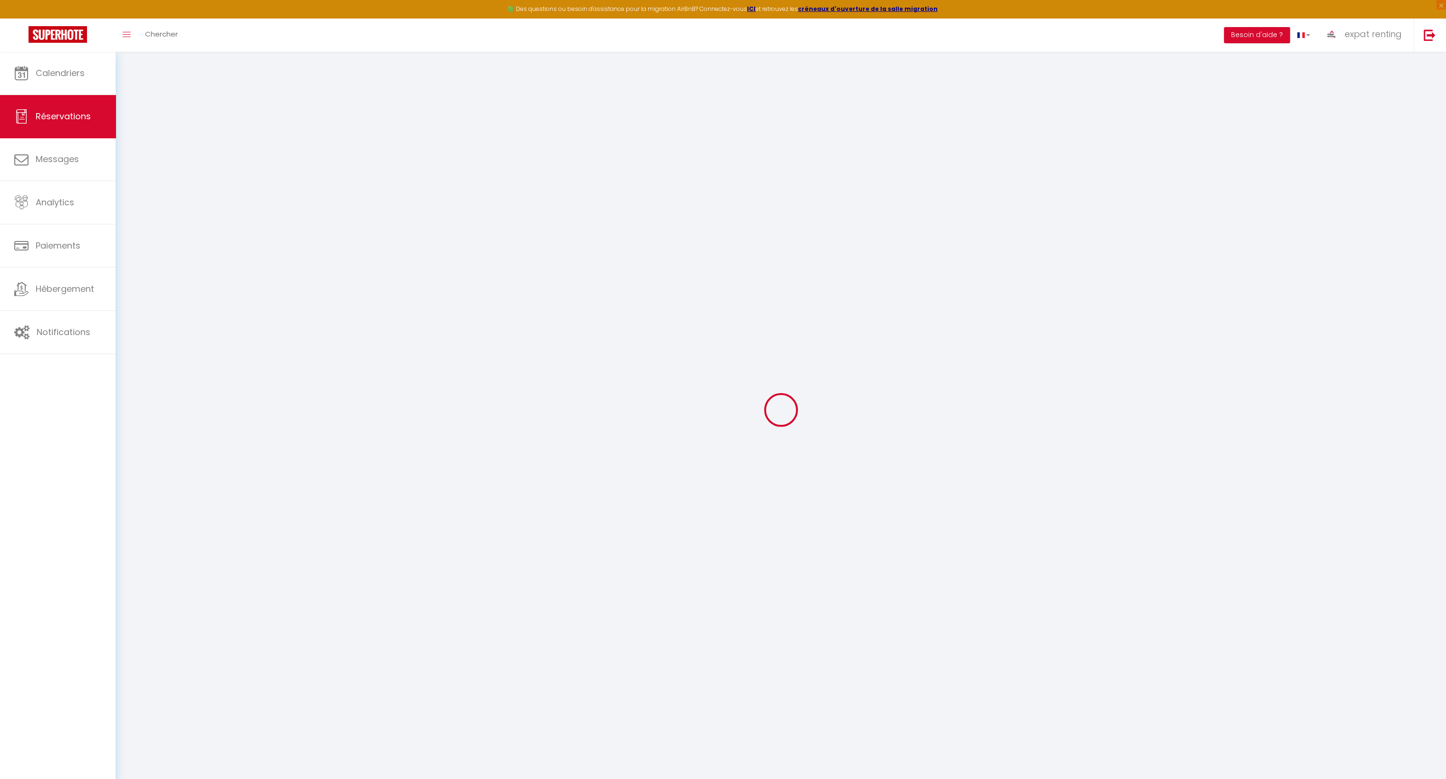
checkbox input "false"
select index
select select
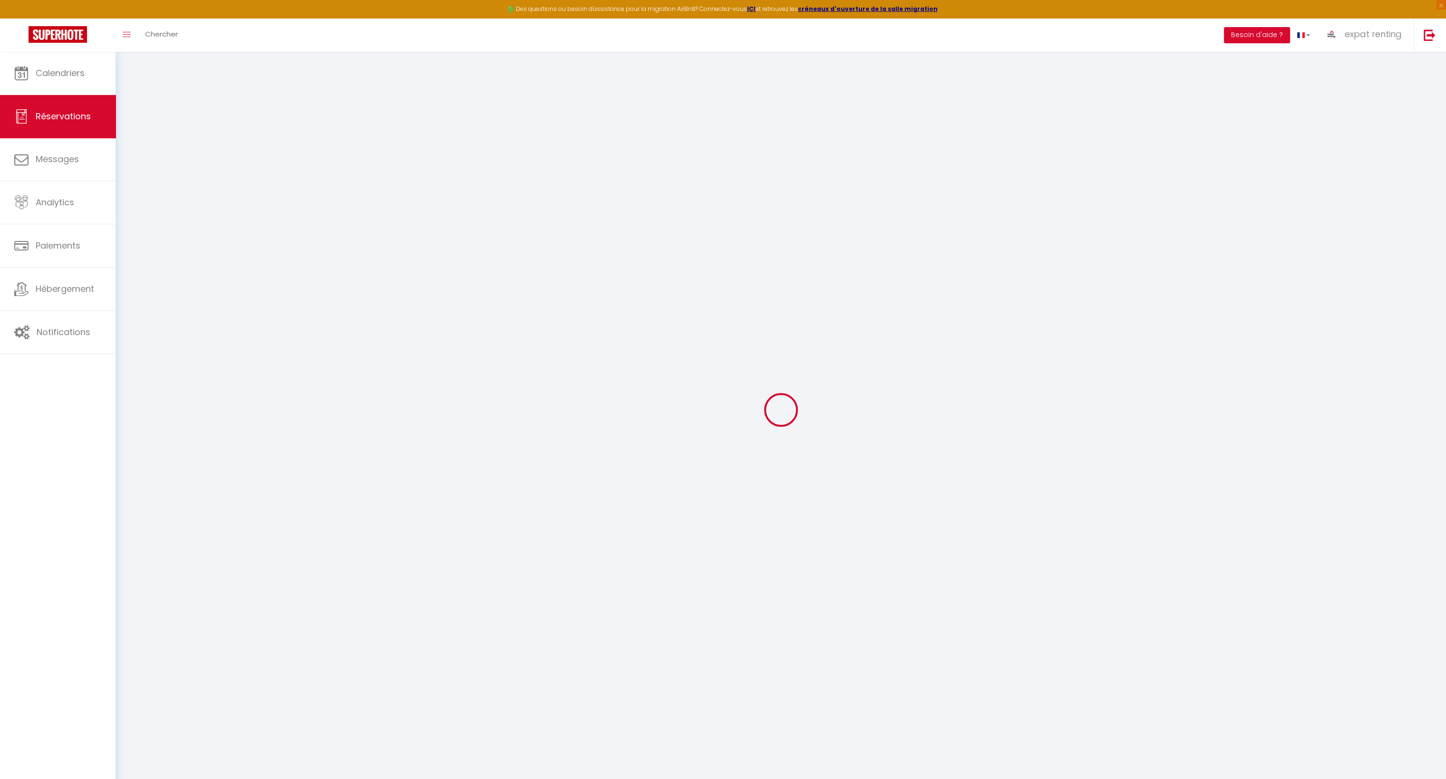
checkbox input "false"
select index
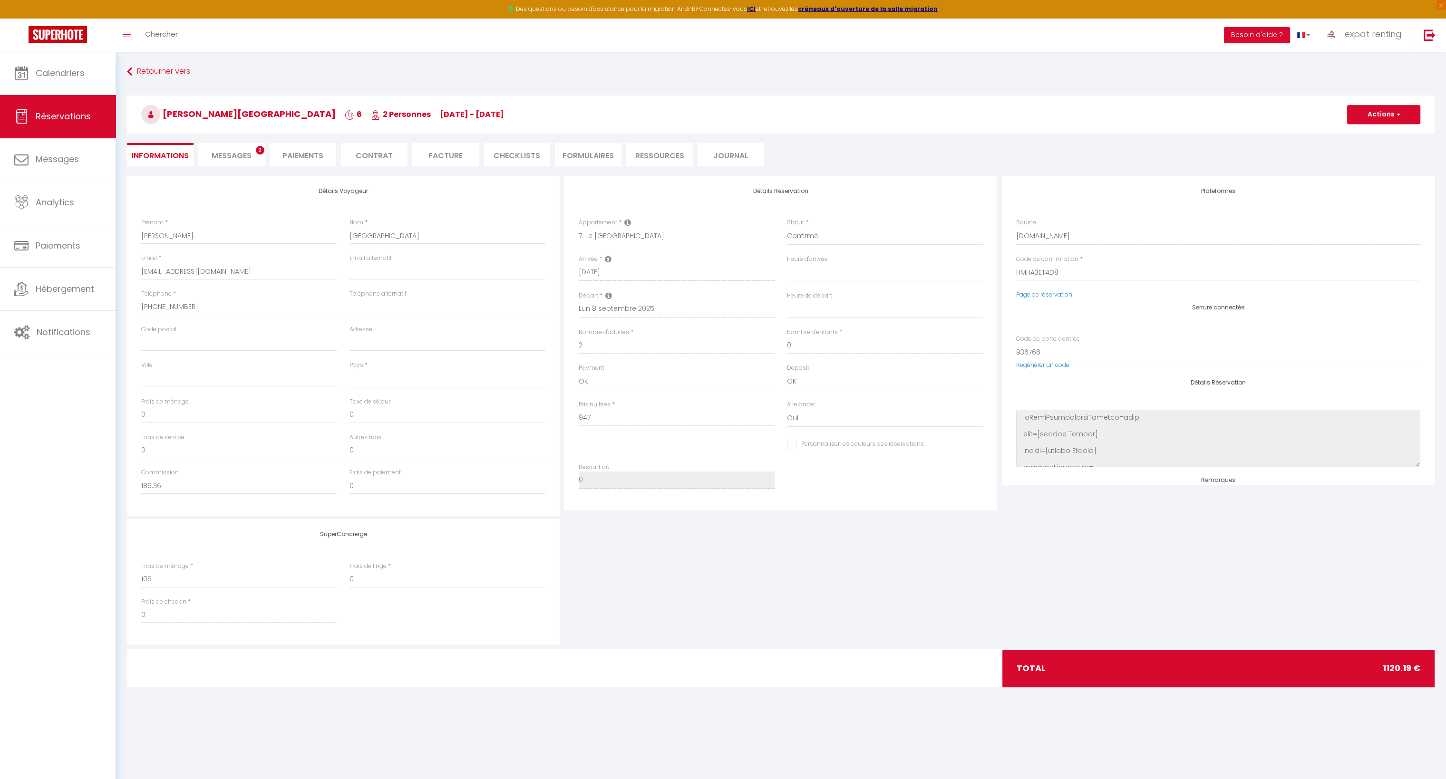
select select
type input "105"
type input "68.19"
select select
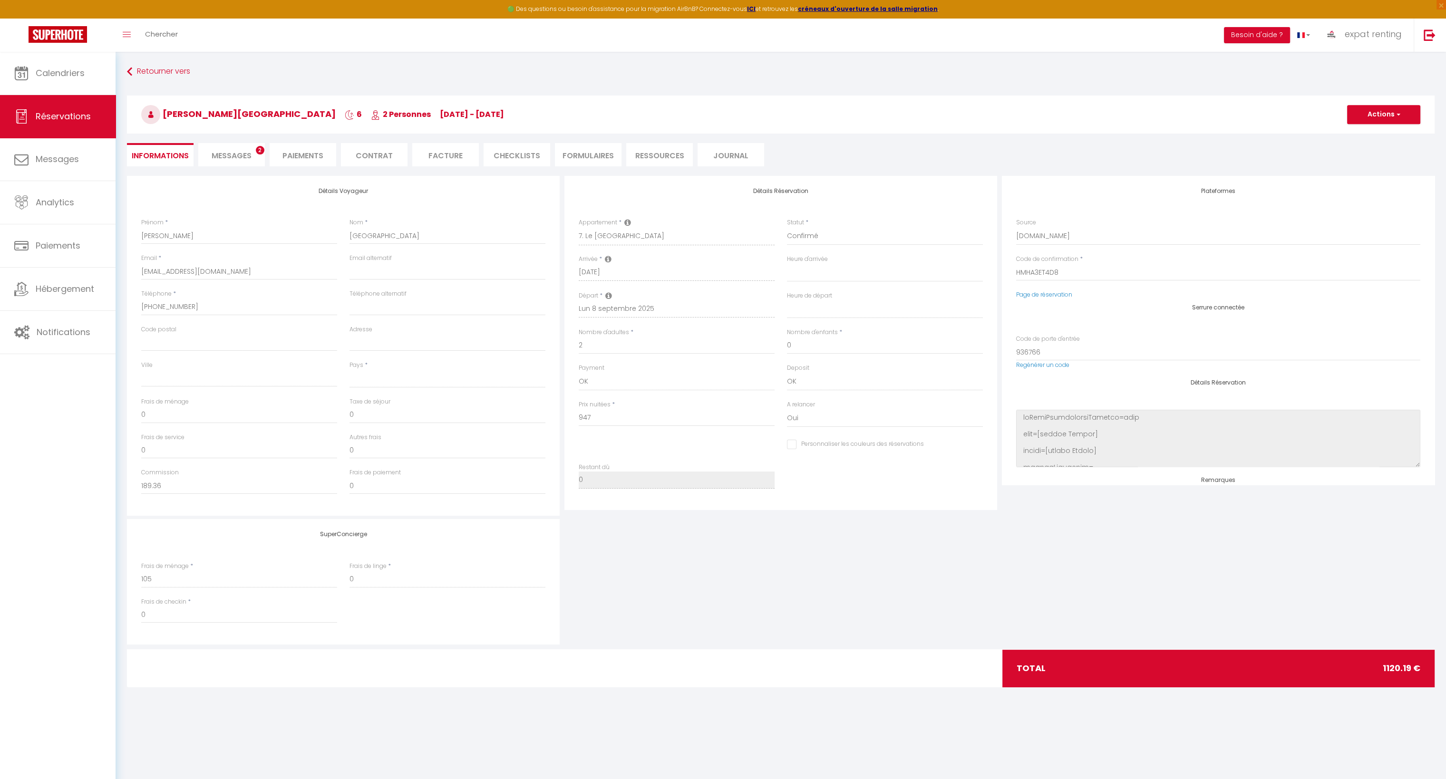
checkbox input "false"
select index
select select
checkbox input "false"
select index
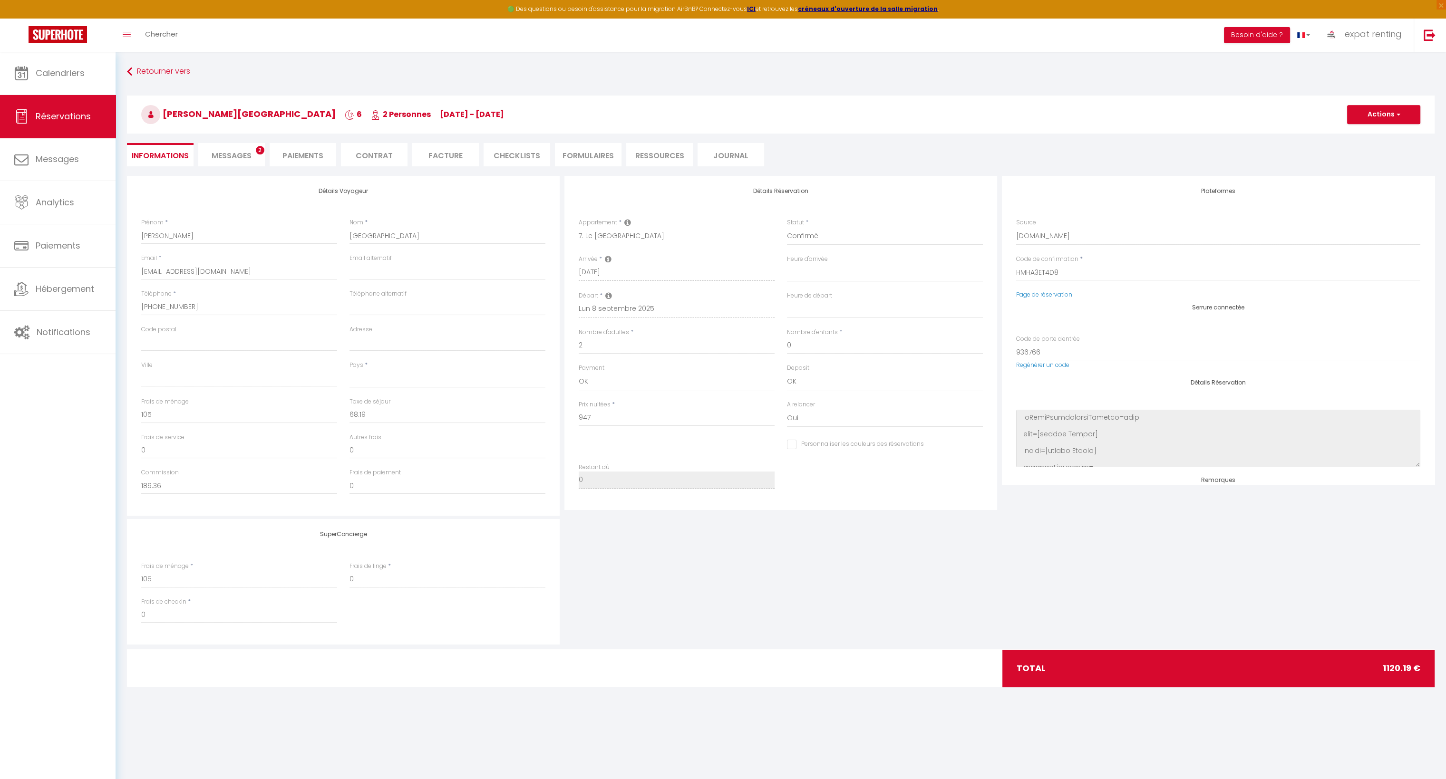
select select
click at [670, 583] on div "SuperConcierge Frais de ménage * 105 Frais de linge * 0 Frais de checkin * 0" at bounding box center [781, 582] width 1312 height 126
click at [196, 154] on ul "Informations Messages 2 Paiements Contrat Facture CHECKLISTS FORMULAIRES Ressou…" at bounding box center [781, 154] width 1308 height 23
click at [236, 154] on span "Messages" at bounding box center [232, 155] width 40 height 11
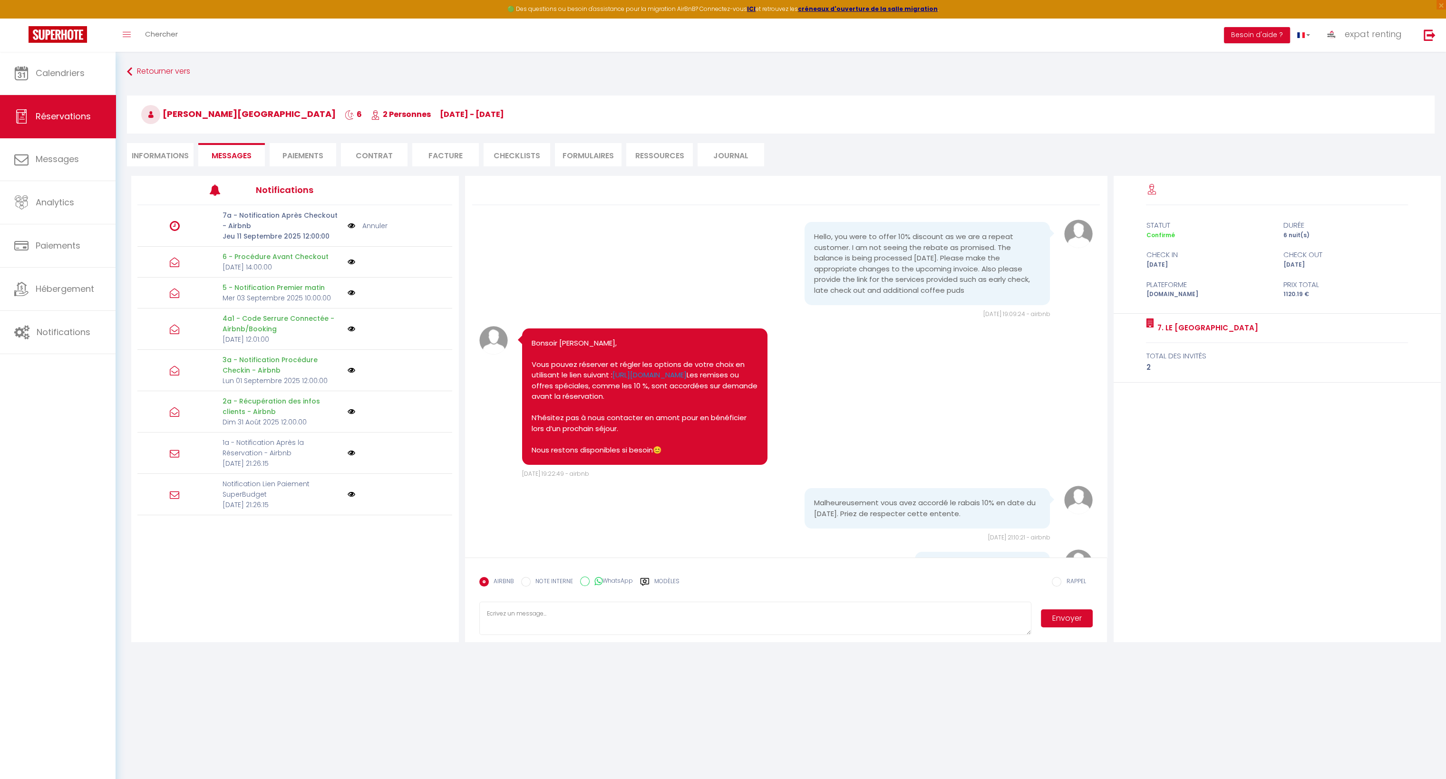
click at [884, 230] on div "Hello, you were to offer 10% discount as we are a repeat customer. I am not see…" at bounding box center [927, 263] width 245 height 83
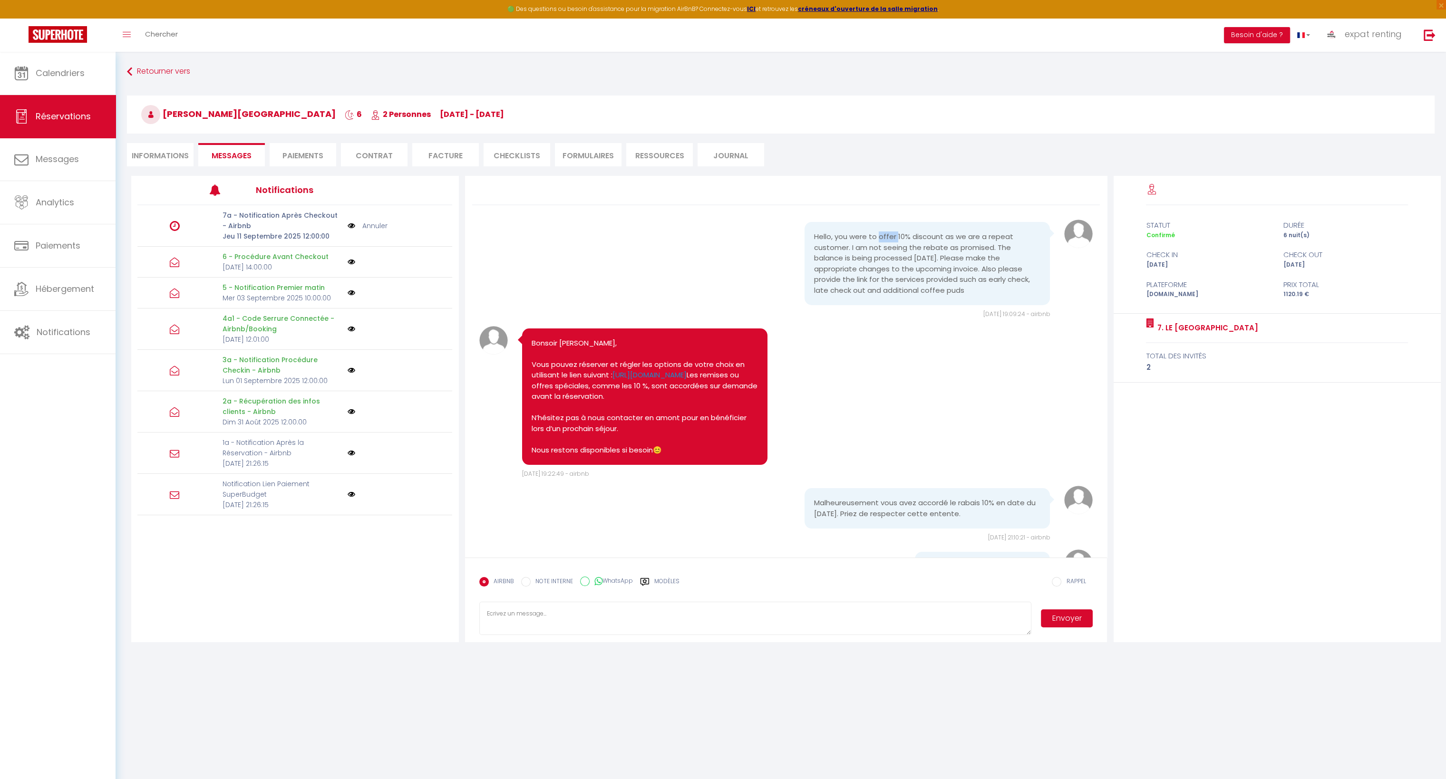
click at [897, 234] on pre "Hello, you were to offer 10% discount as we are a repeat customer. I am not see…" at bounding box center [927, 264] width 226 height 64
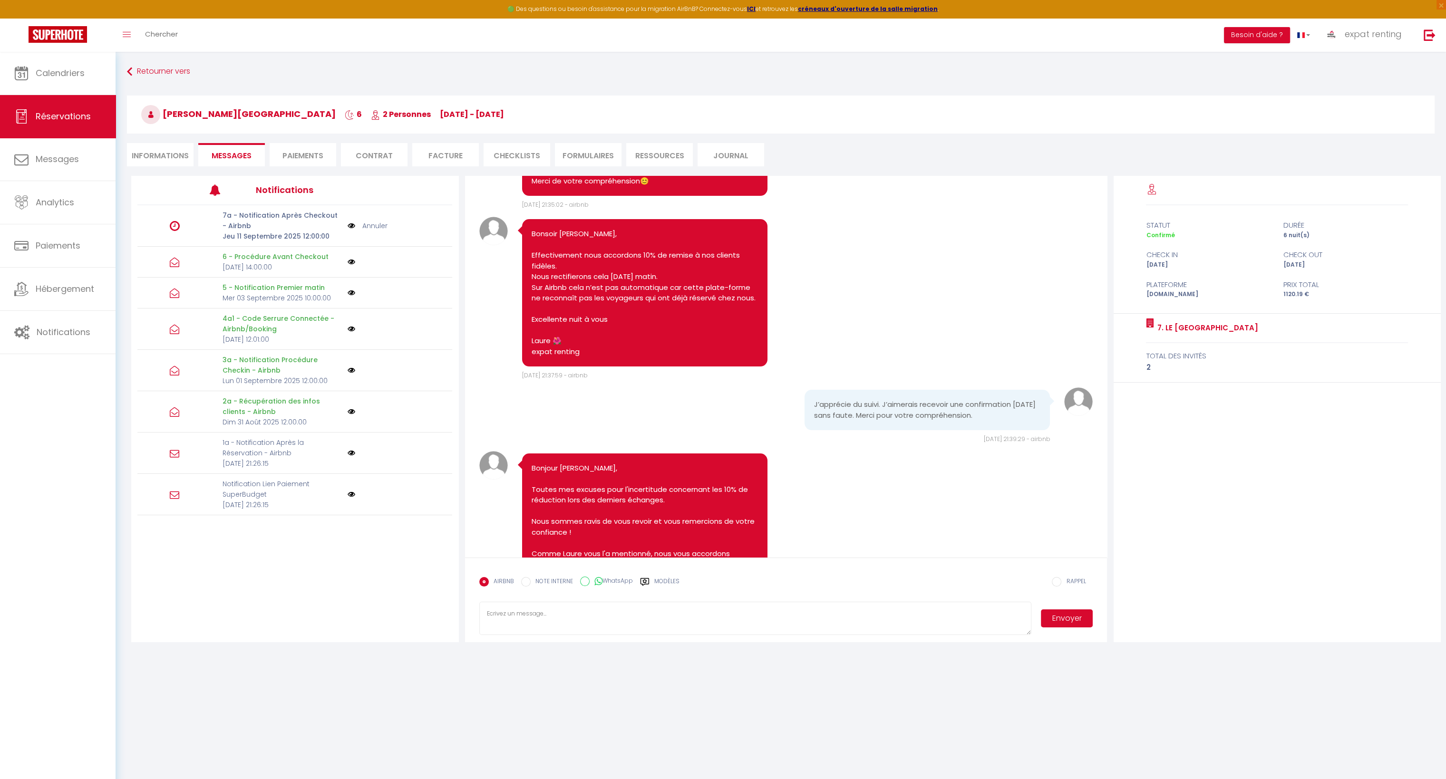
scroll to position [476, 0]
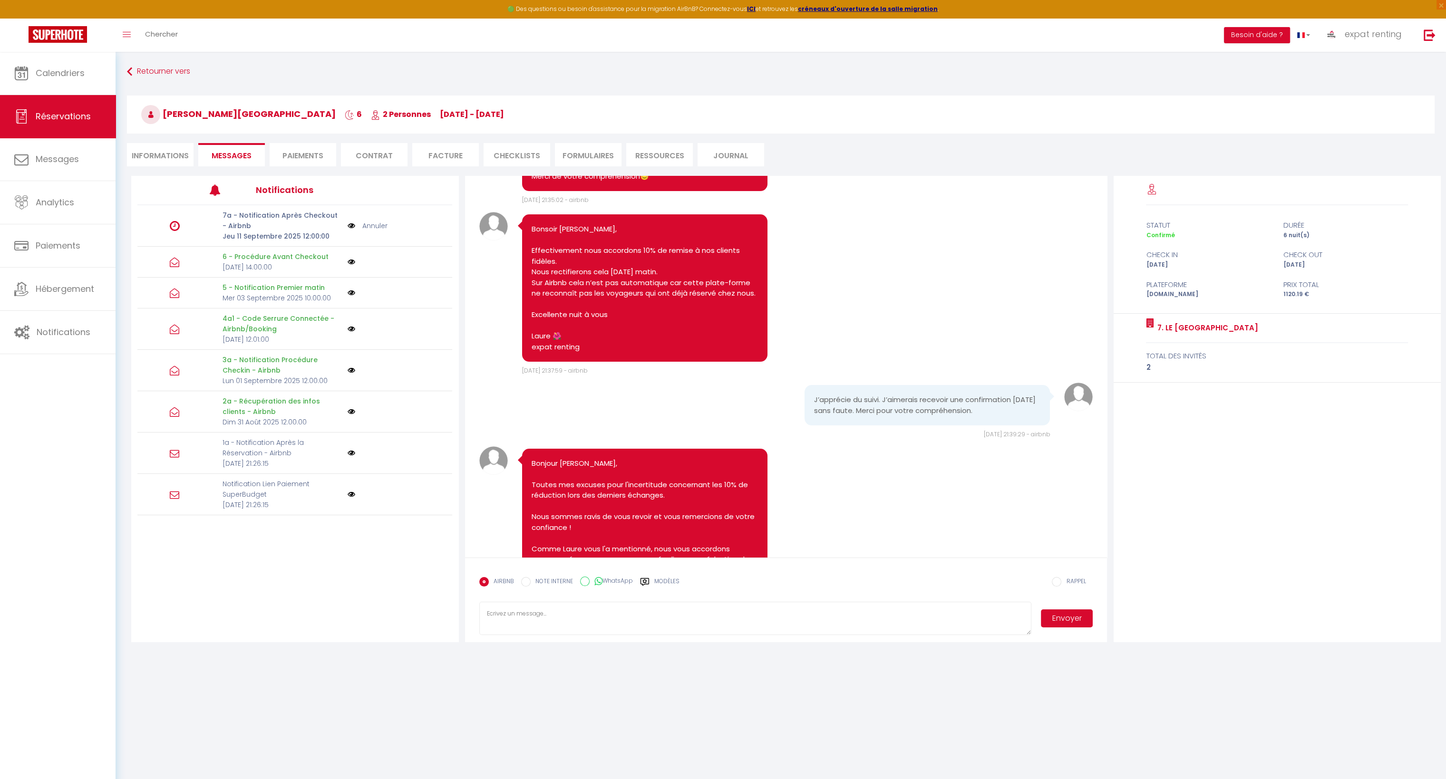
click at [540, 352] on pre "Bonsoir [PERSON_NAME], Effectivement nous accordons 10% de remise à nos clients…" at bounding box center [645, 288] width 226 height 128
click at [561, 352] on pre "Bonsoir [PERSON_NAME], Effectivement nous accordons 10% de remise à nos clients…" at bounding box center [645, 288] width 226 height 128
drag, startPoint x: 561, startPoint y: 388, endPoint x: 549, endPoint y: 388, distance: 12.4
click at [549, 352] on pre "Bonsoir [PERSON_NAME], Effectivement nous accordons 10% de remise à nos clients…" at bounding box center [645, 288] width 226 height 128
click at [551, 269] on pre "Bonsoir [PERSON_NAME], Effectivement nous accordons 10% de remise à nos clients…" at bounding box center [645, 288] width 226 height 128
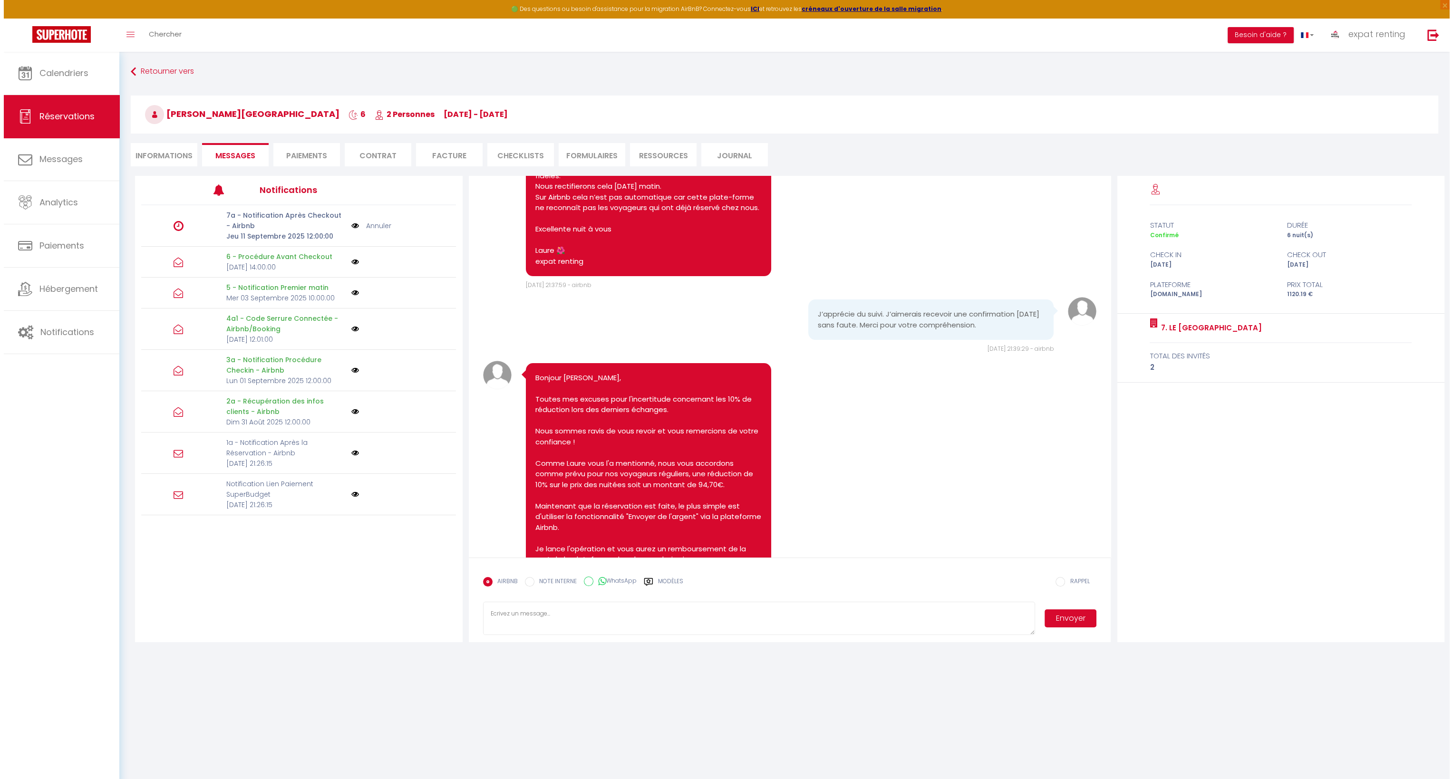
scroll to position [571, 0]
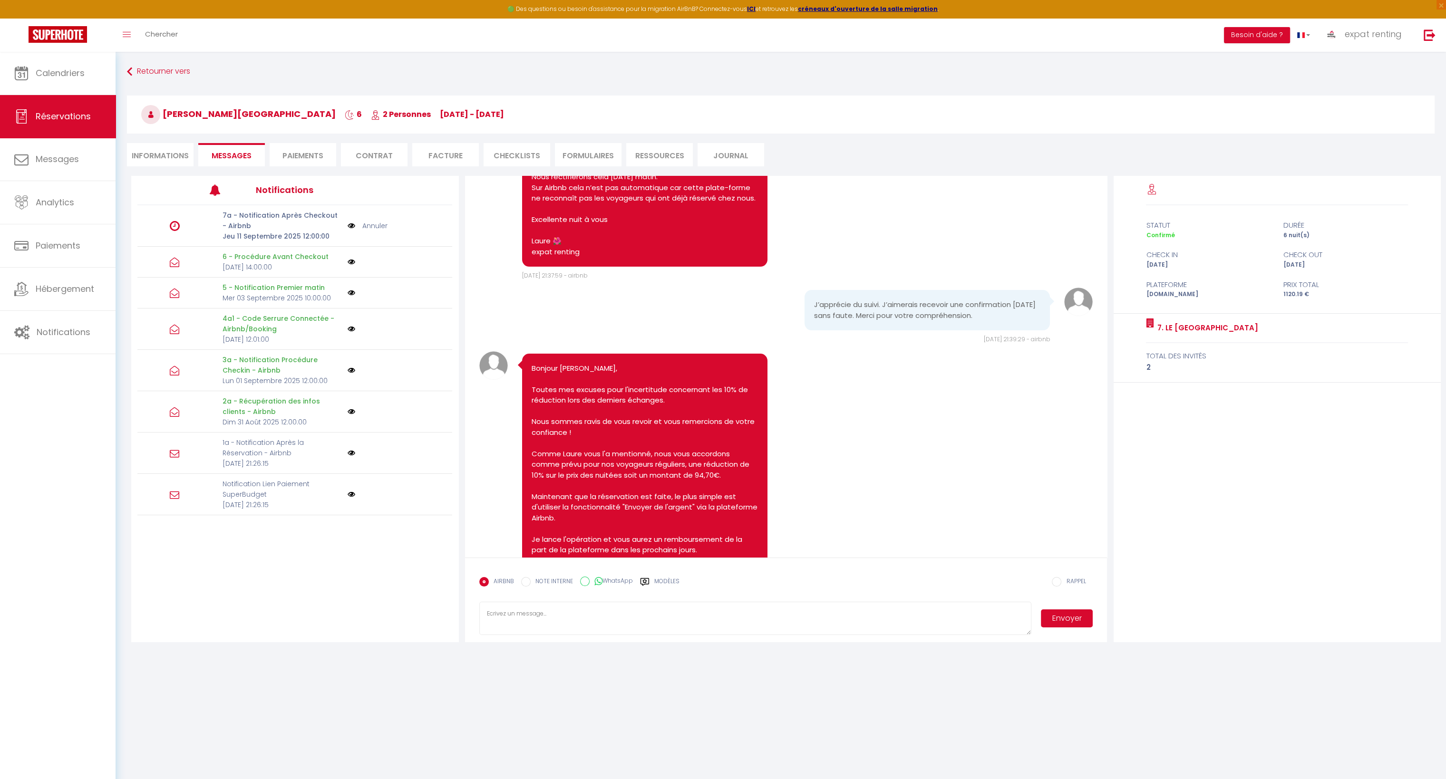
drag, startPoint x: 225, startPoint y: 234, endPoint x: 327, endPoint y: 234, distance: 101.8
click at [327, 234] on p "Jeu 11 Septembre 2025 12:00:00" at bounding box center [282, 236] width 119 height 10
click at [352, 227] on img at bounding box center [352, 226] width 8 height 10
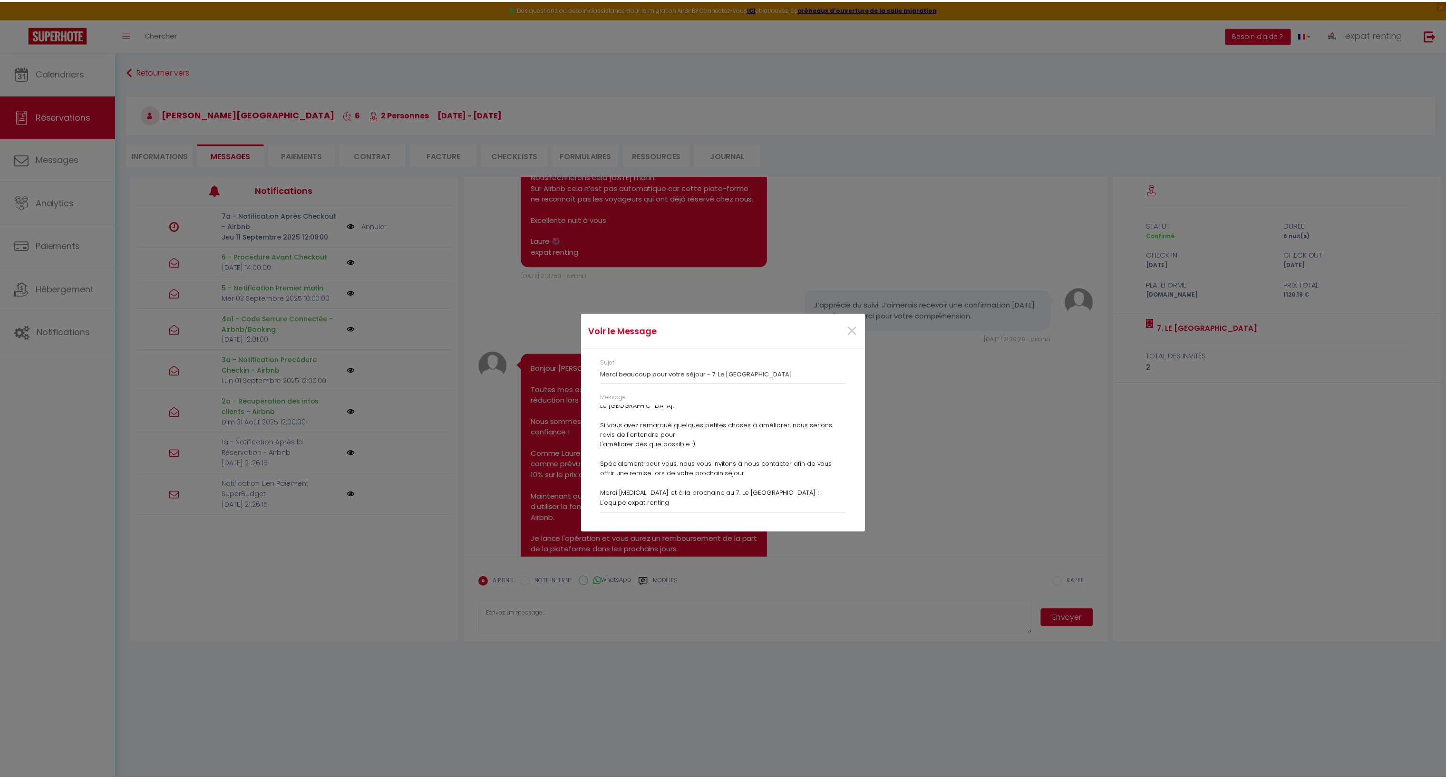
scroll to position [101, 0]
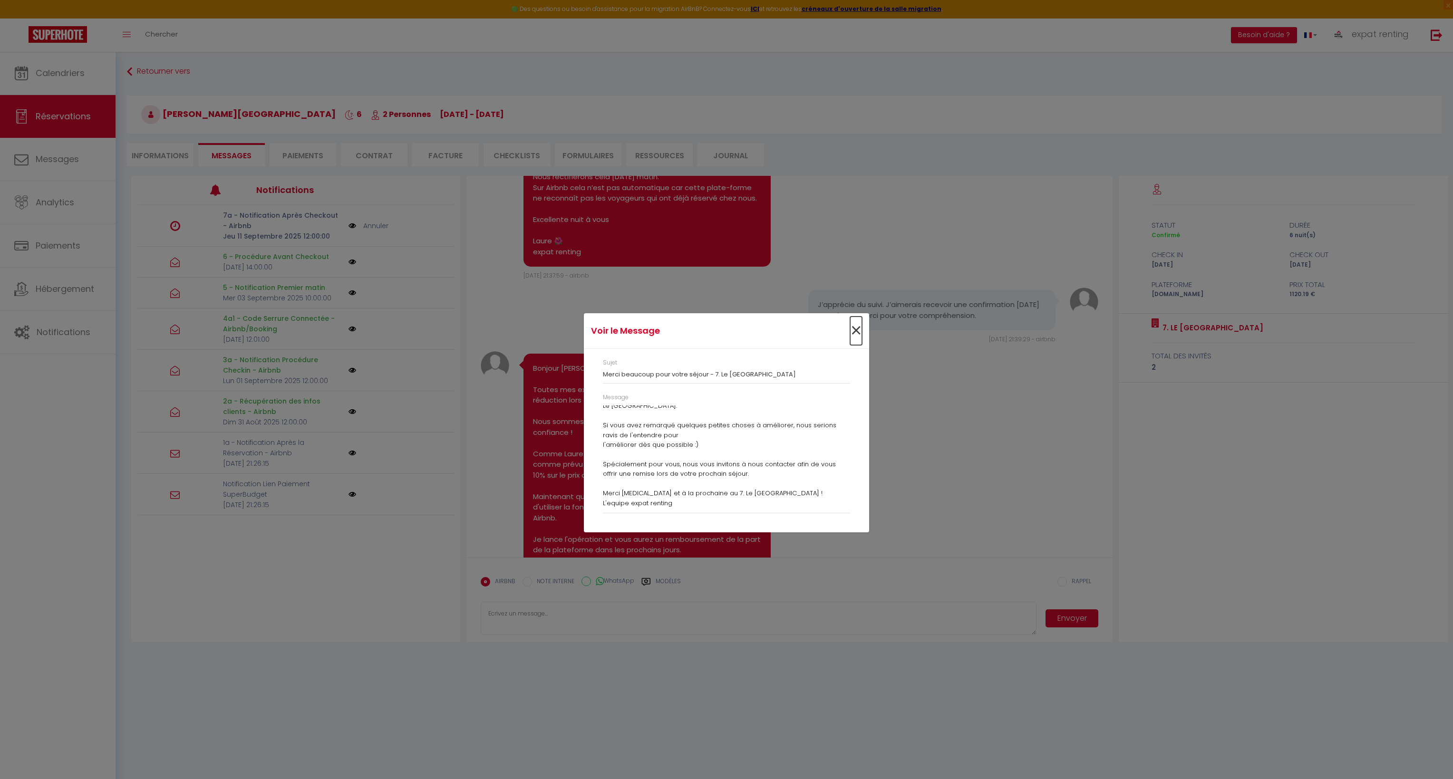
click at [860, 329] on span "×" at bounding box center [856, 331] width 12 height 29
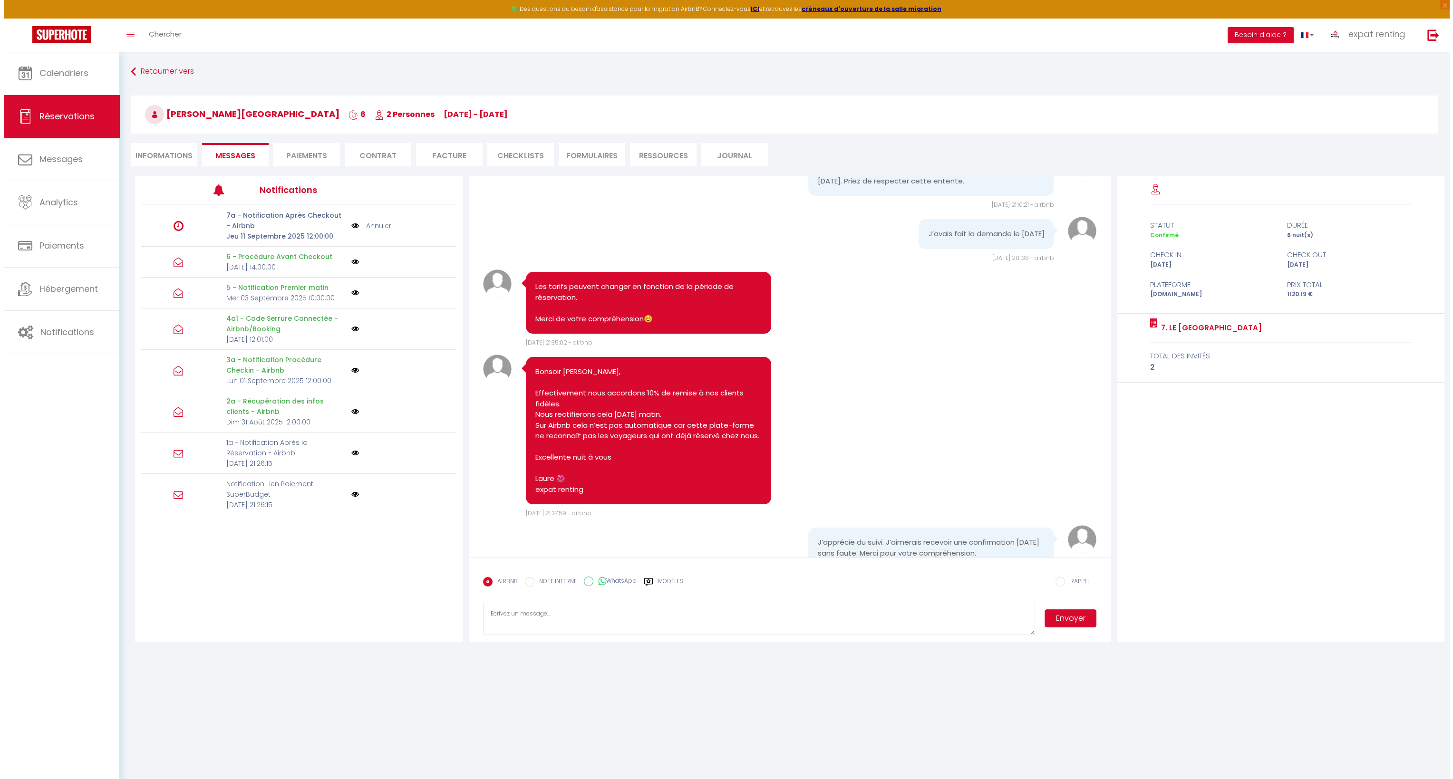
scroll to position [380, 0]
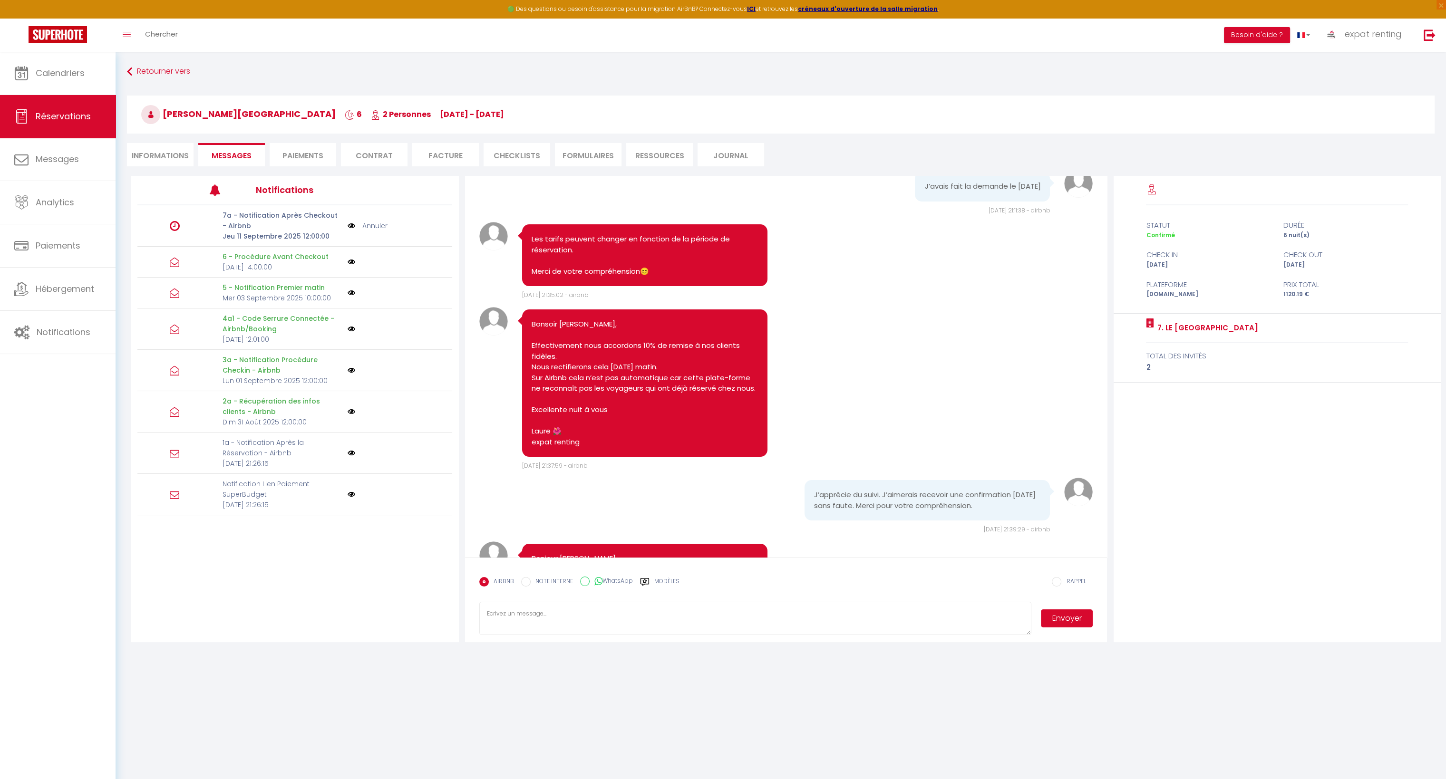
click at [351, 229] on img at bounding box center [352, 226] width 8 height 10
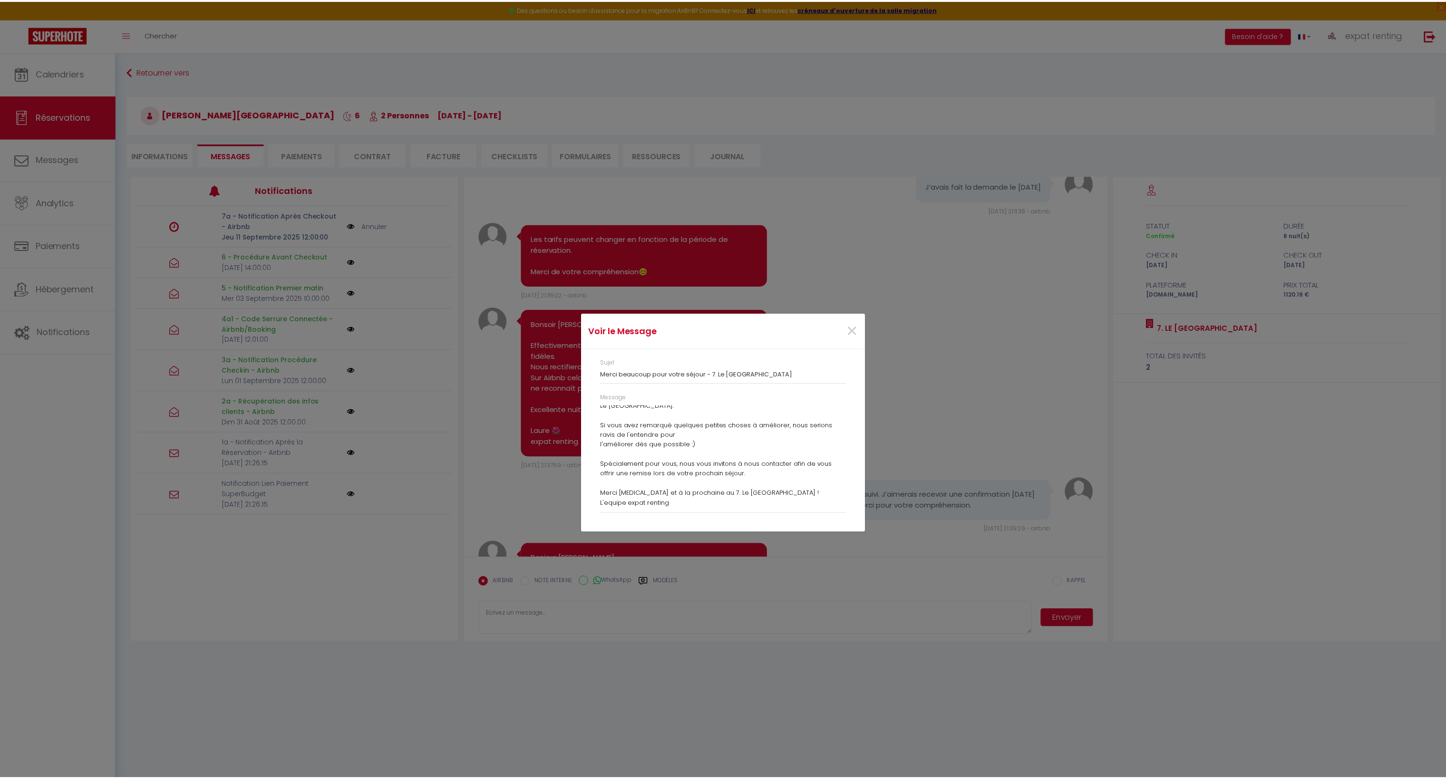
scroll to position [95, 0]
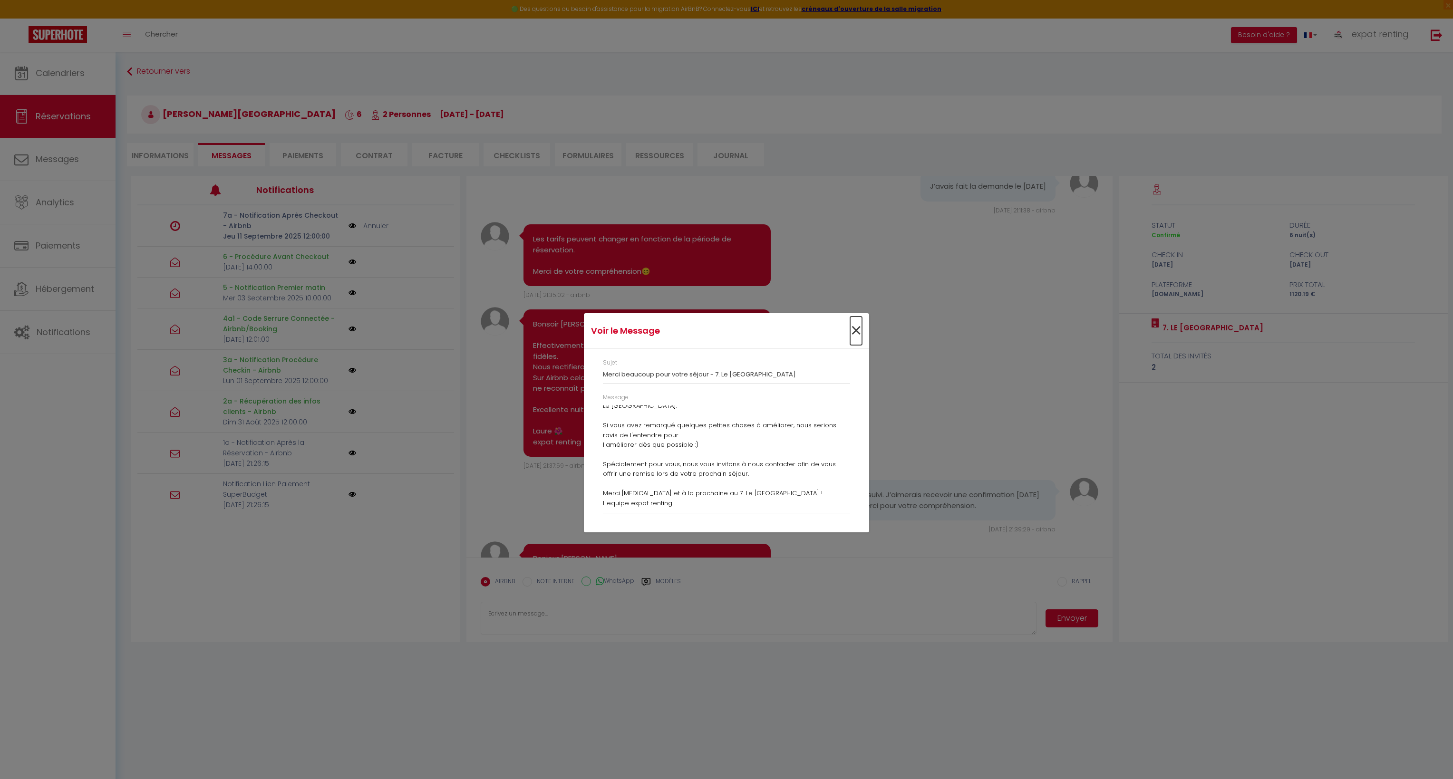
click at [856, 333] on span "×" at bounding box center [856, 331] width 12 height 29
